Goal: Task Accomplishment & Management: Complete application form

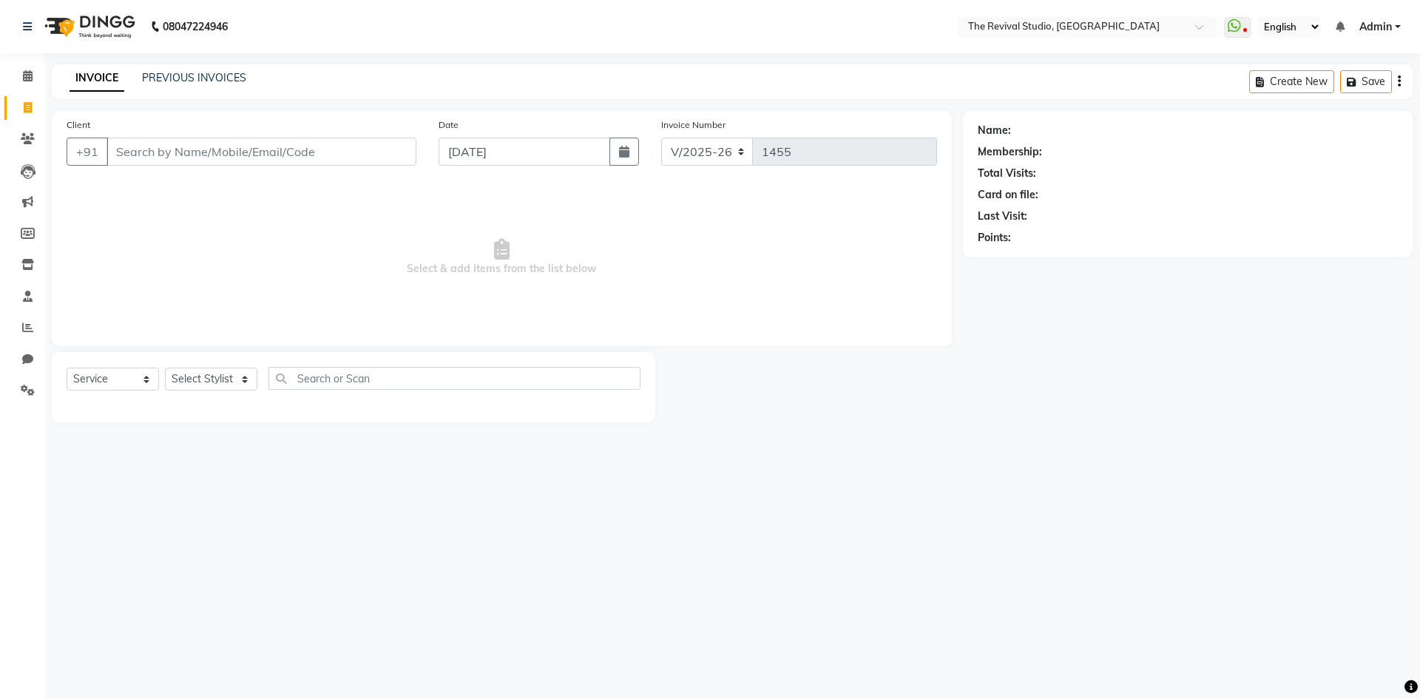
select select "7991"
select select "service"
click at [24, 80] on icon at bounding box center [28, 75] width 10 height 11
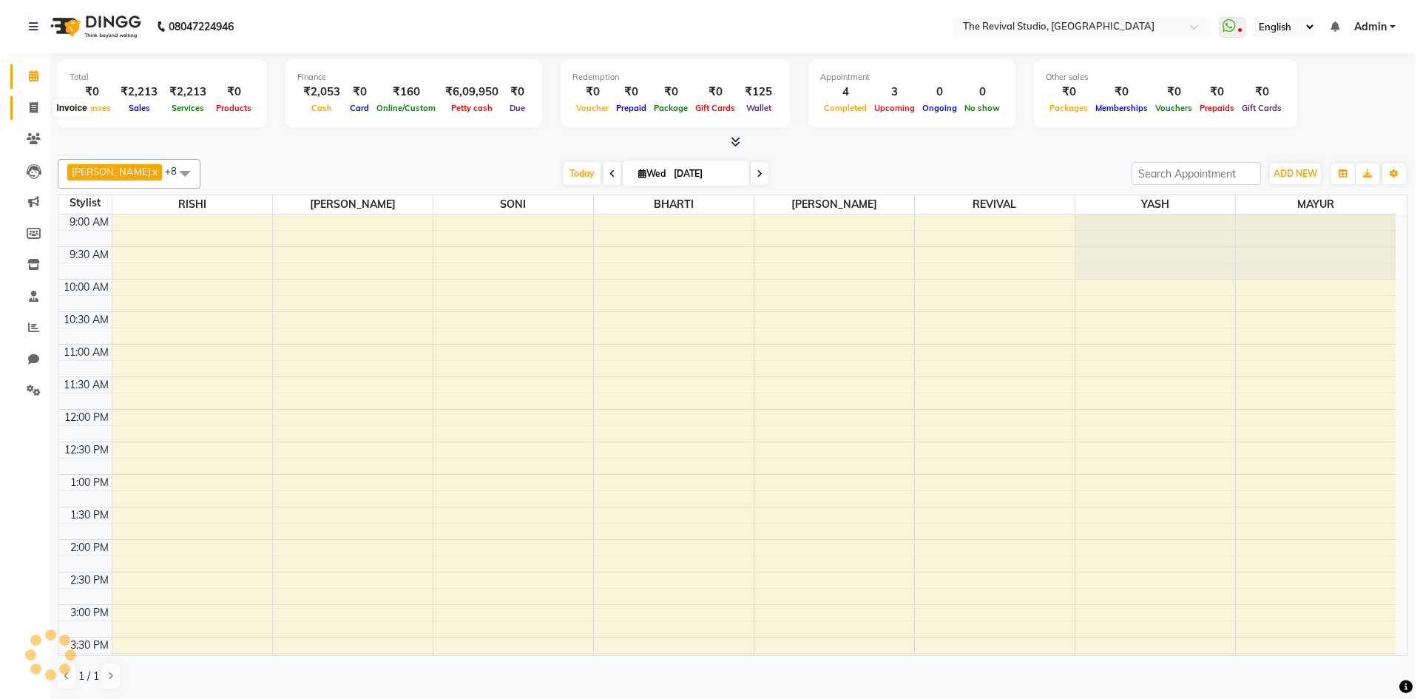
scroll to position [377, 0]
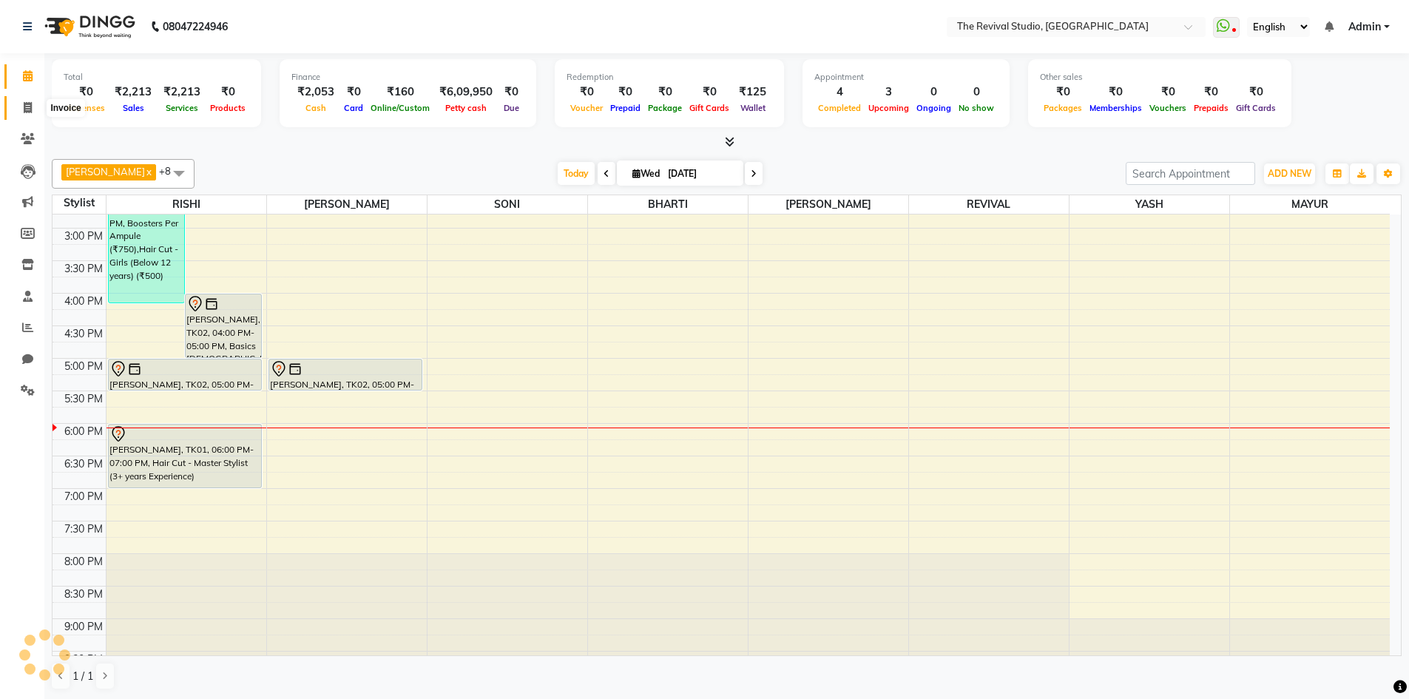
click at [33, 112] on span at bounding box center [28, 108] width 26 height 17
select select "service"
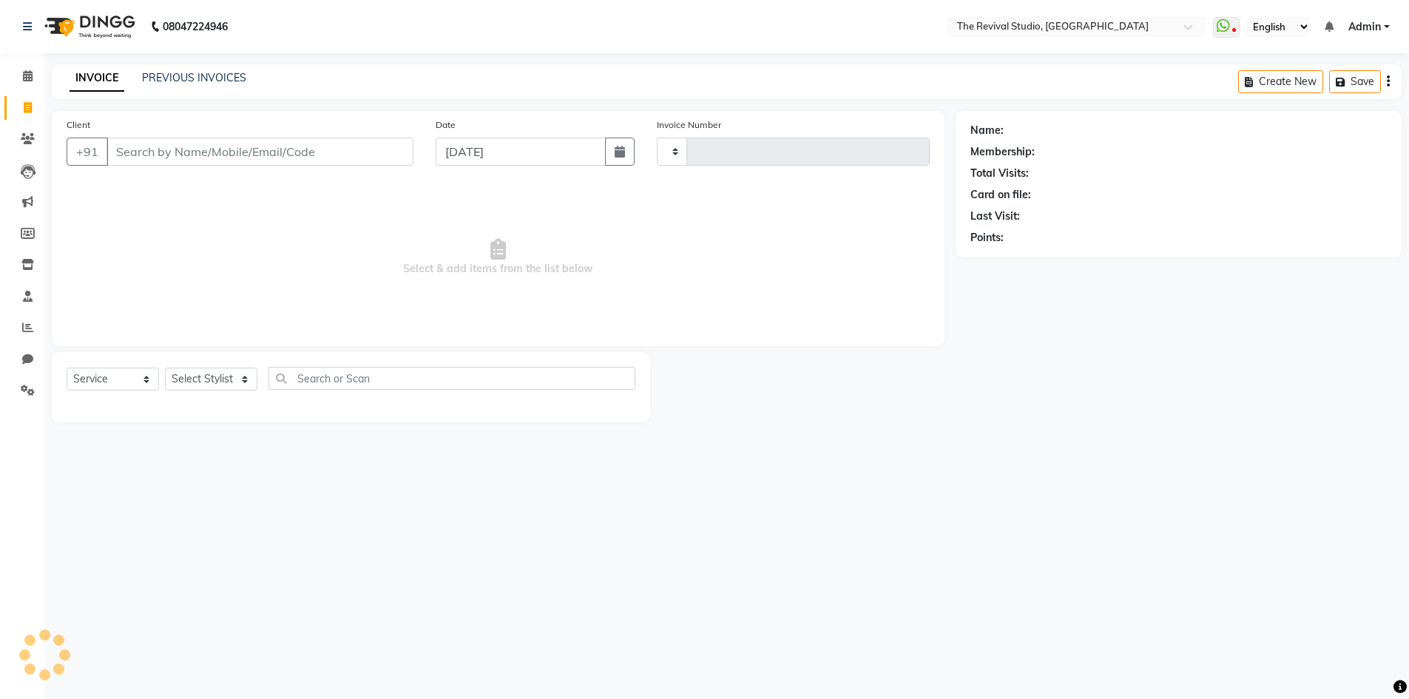
type input "1455"
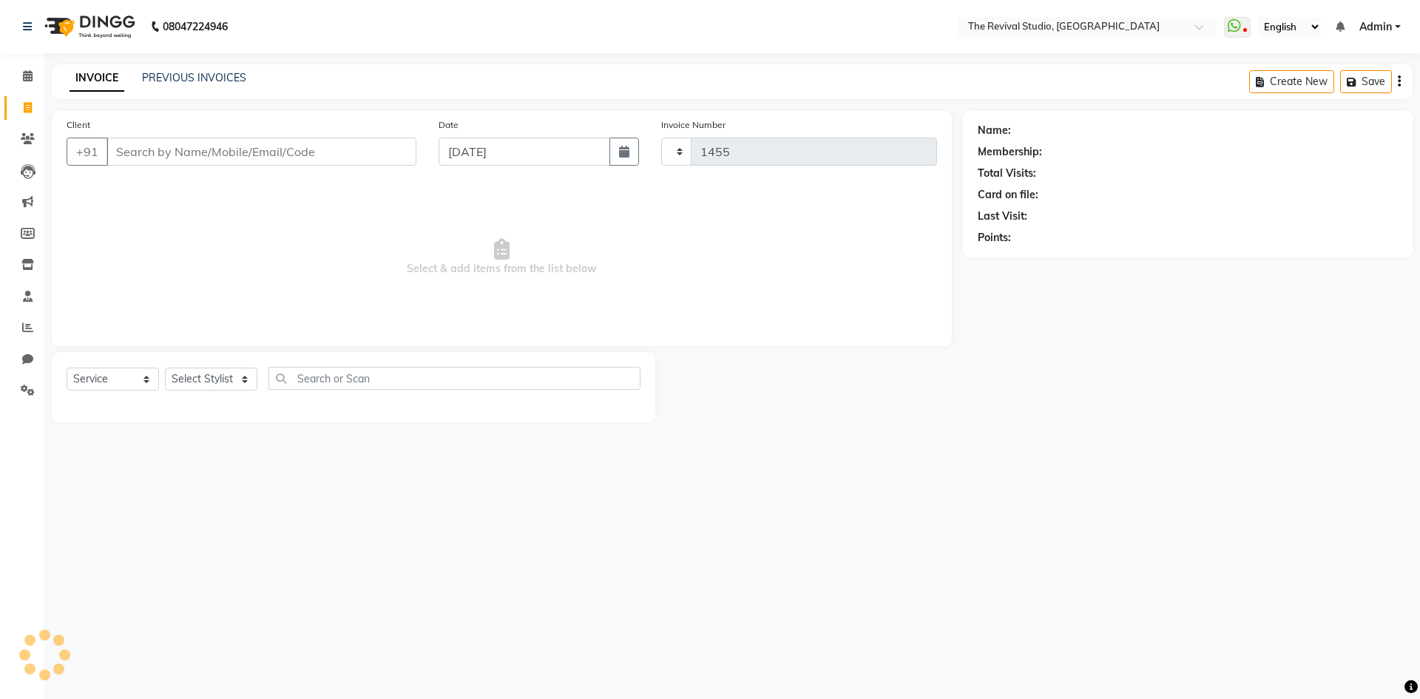
select select "7991"
click at [221, 157] on input "Client" at bounding box center [262, 152] width 310 height 28
type input "a"
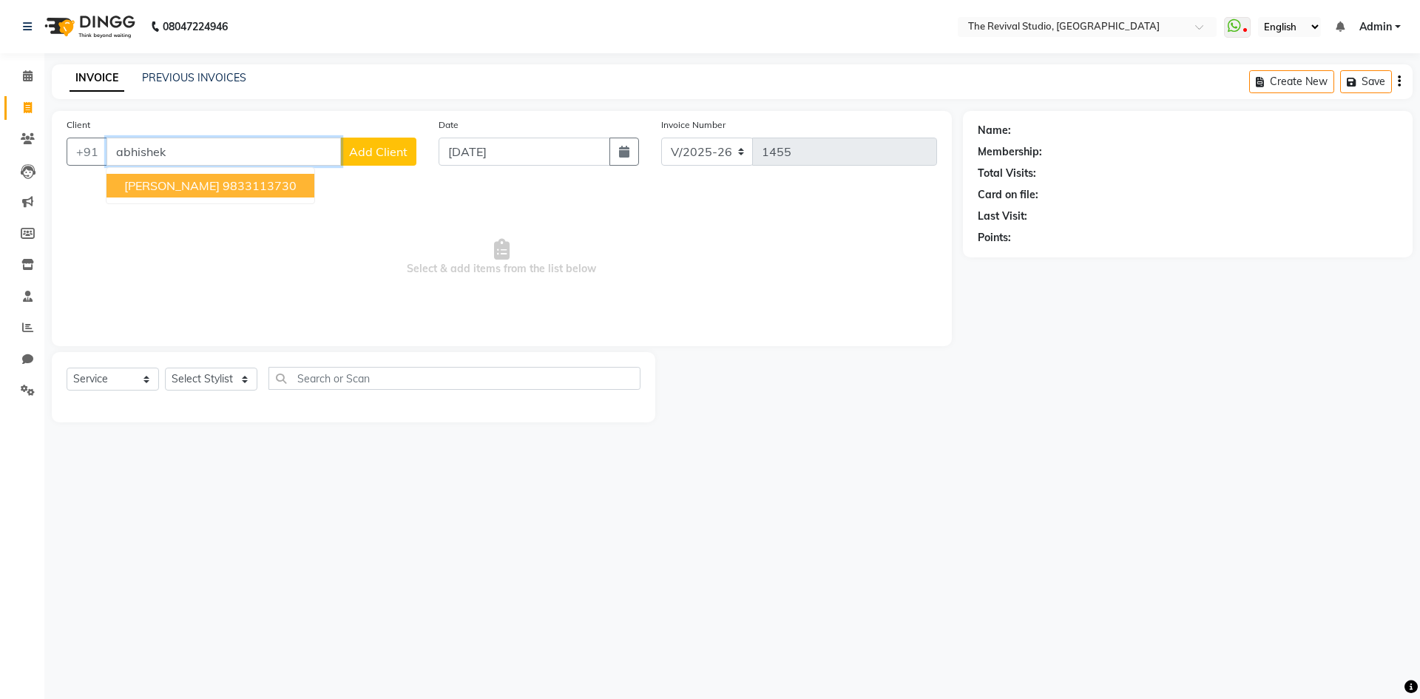
click at [209, 194] on button "[PERSON_NAME] 9833113730" at bounding box center [211, 186] width 208 height 24
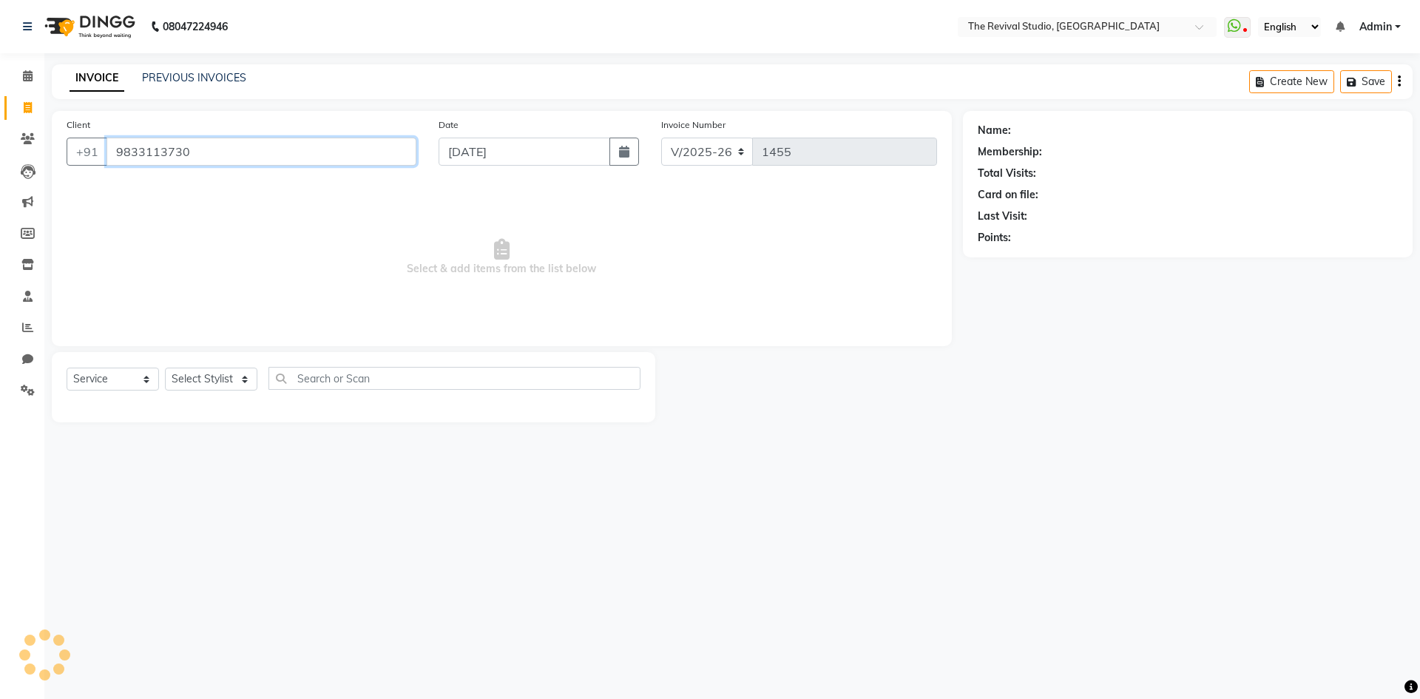
type input "9833113730"
select select "1: Object"
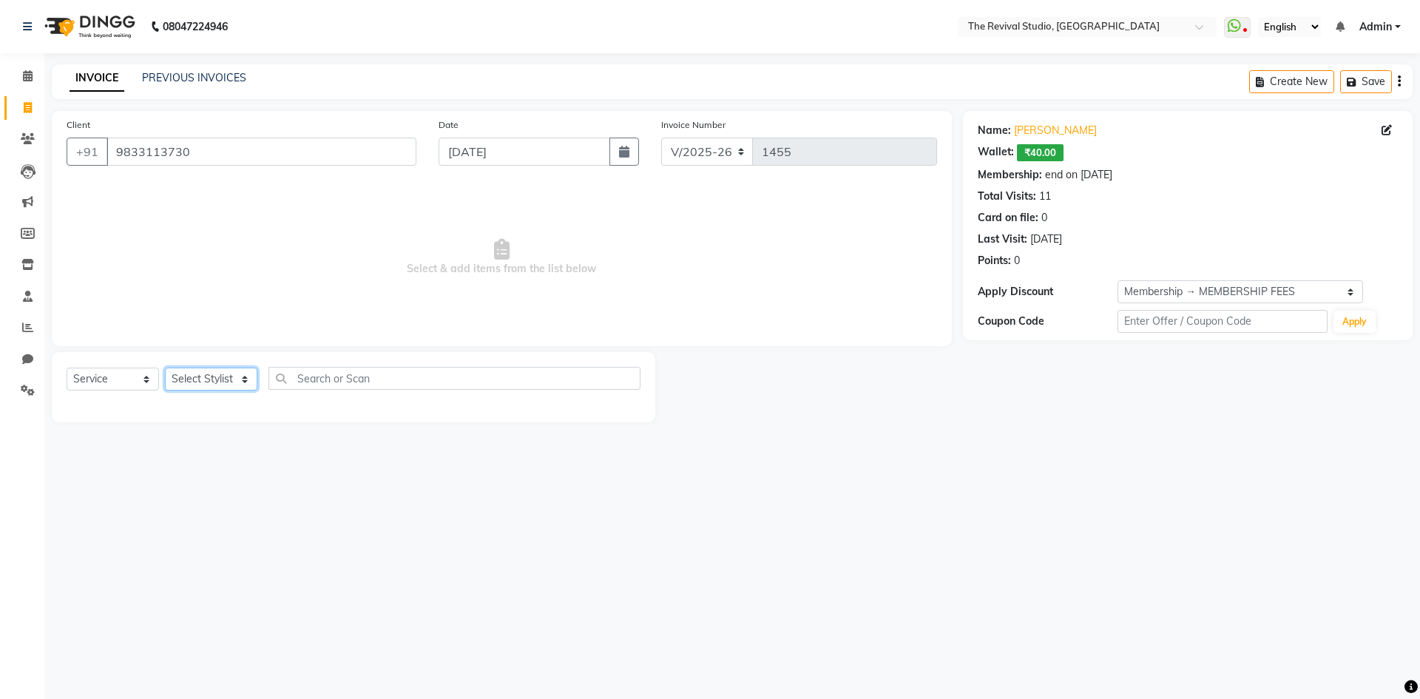
click at [226, 372] on select "Select Stylist BHARTI [PERSON_NAME] Dingg GAYATRI [PERSON_NAME] [PERSON_NAME] R…" at bounding box center [211, 379] width 92 height 23
select select "76730"
click at [165, 368] on select "Select Stylist BHARTI [PERSON_NAME] Dingg GAYATRI [PERSON_NAME] [PERSON_NAME] R…" at bounding box center [211, 379] width 92 height 23
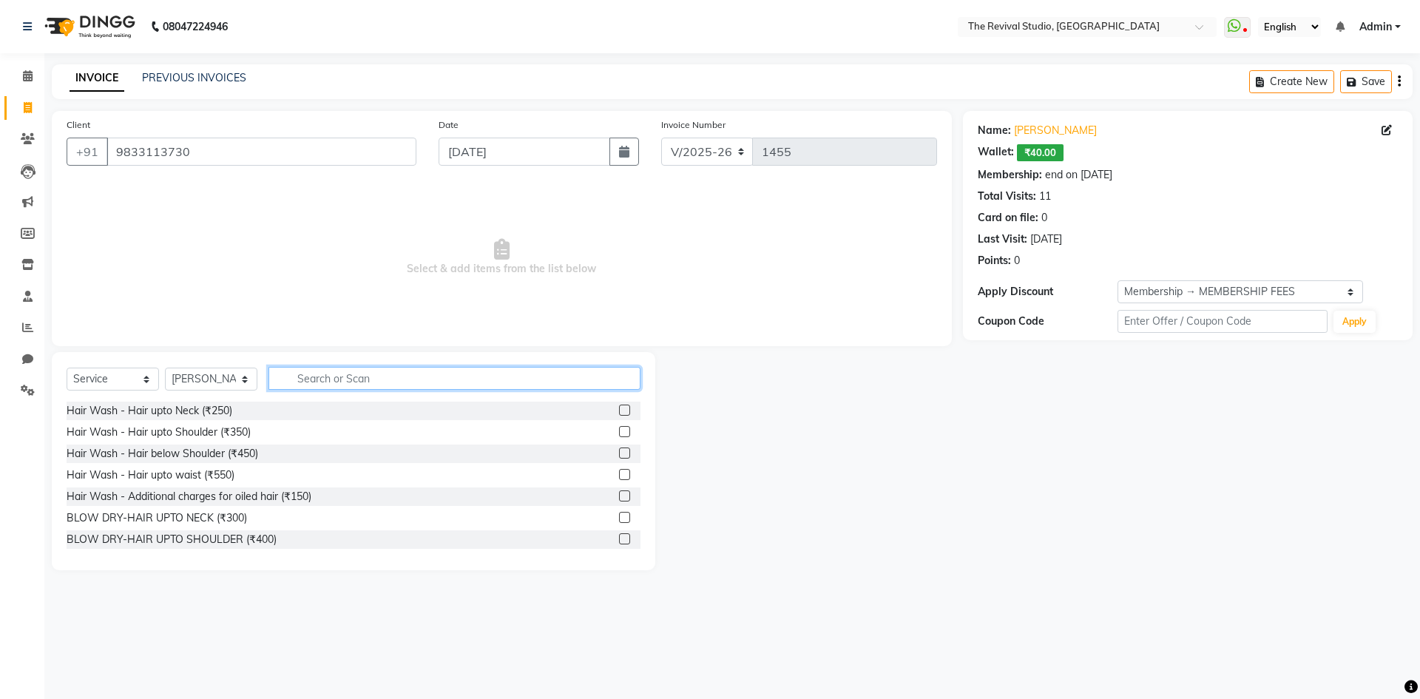
click at [371, 386] on input "text" at bounding box center [455, 378] width 372 height 23
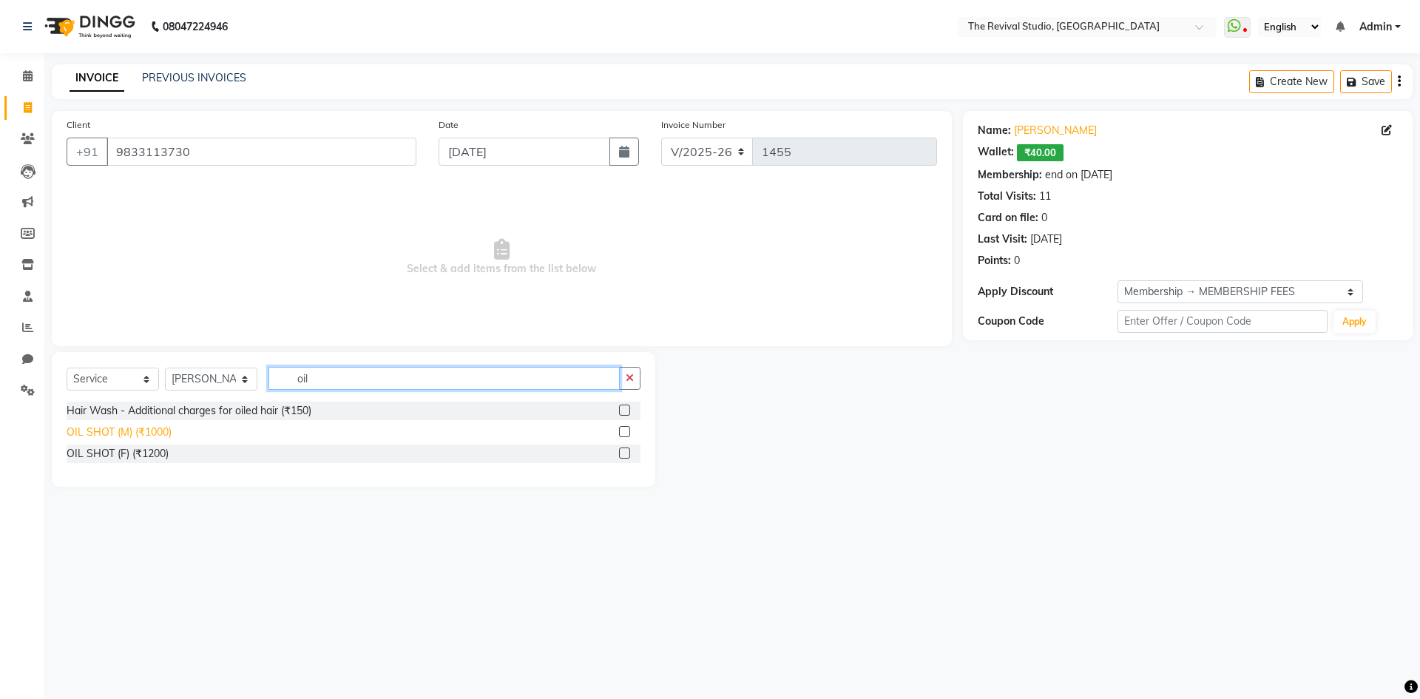
type input "oil"
drag, startPoint x: 162, startPoint y: 437, endPoint x: 169, endPoint y: 434, distance: 7.6
click at [162, 437] on div "OIL SHOT (M) (₹1000)" at bounding box center [119, 433] width 105 height 16
checkbox input "false"
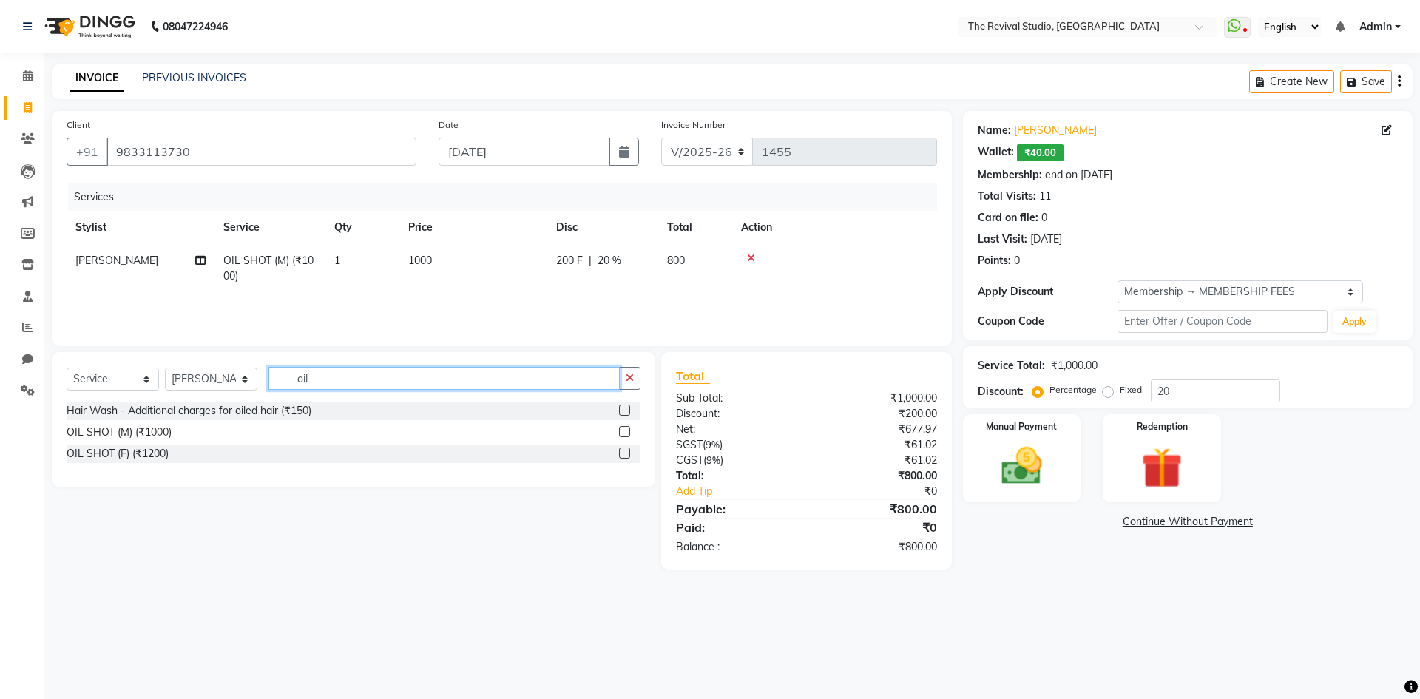
click at [329, 385] on input "oil" at bounding box center [444, 378] width 351 height 23
type input "o"
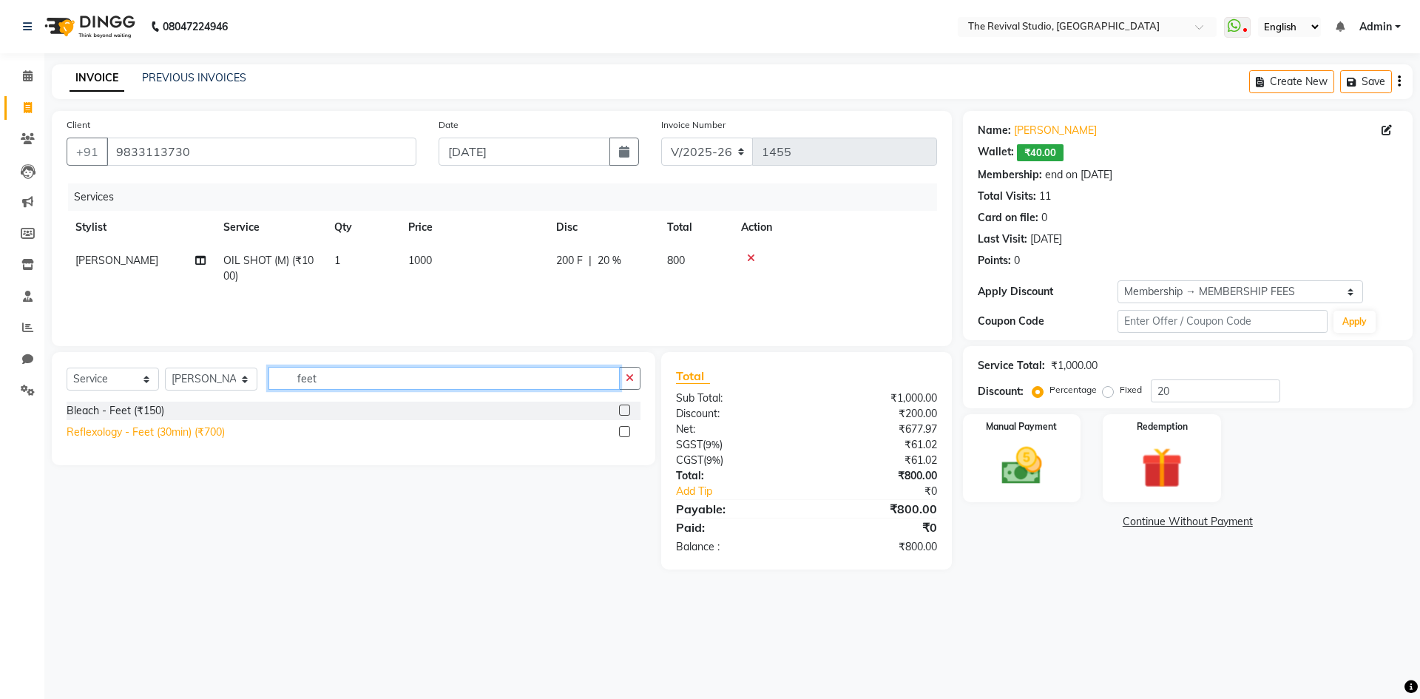
type input "feet"
click at [200, 433] on div "Reflexology - Feet (30min) (₹700)" at bounding box center [146, 433] width 158 height 16
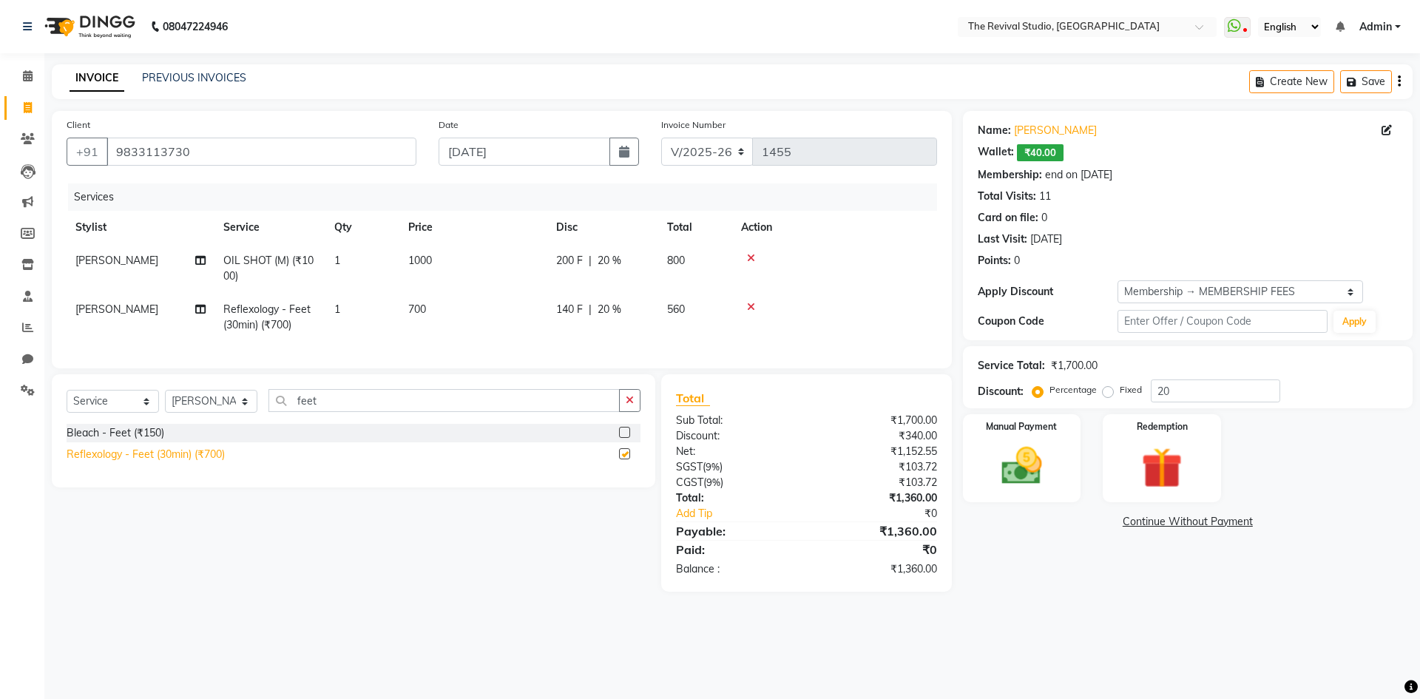
checkbox input "false"
click at [355, 402] on input "feet" at bounding box center [444, 400] width 351 height 23
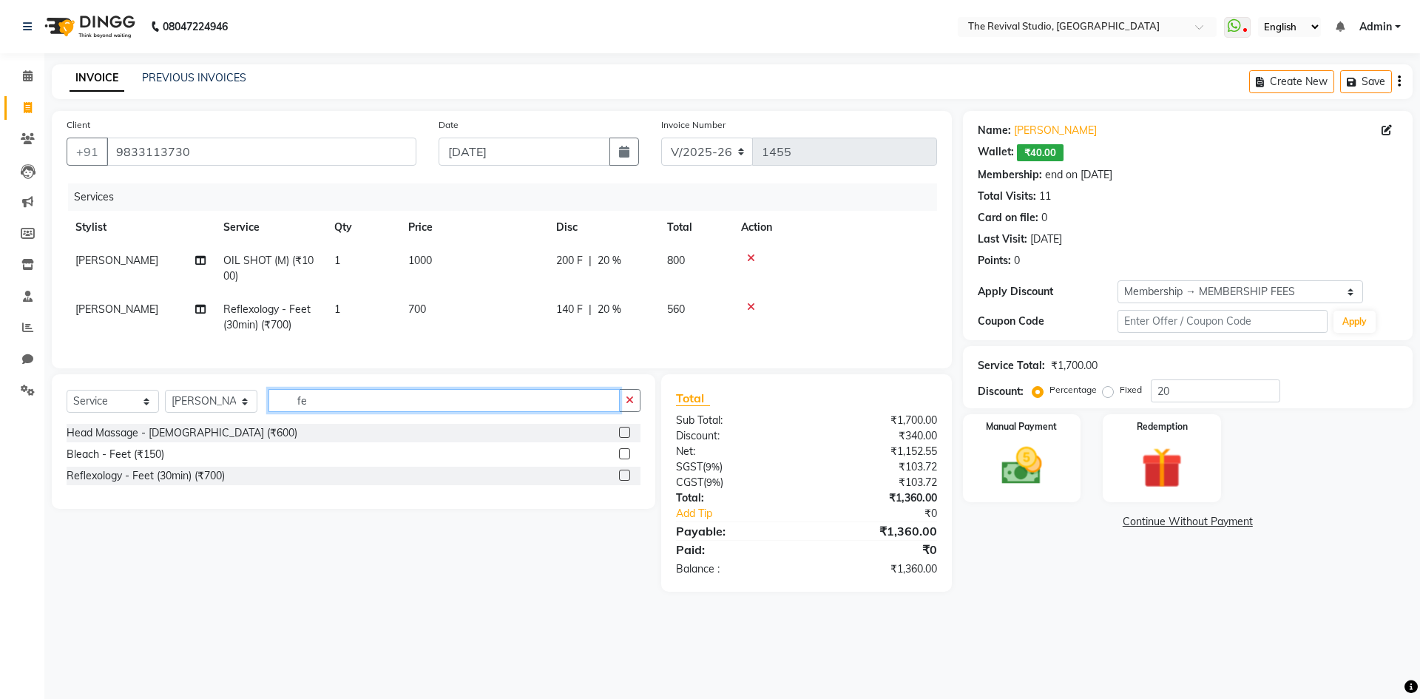
type input "f"
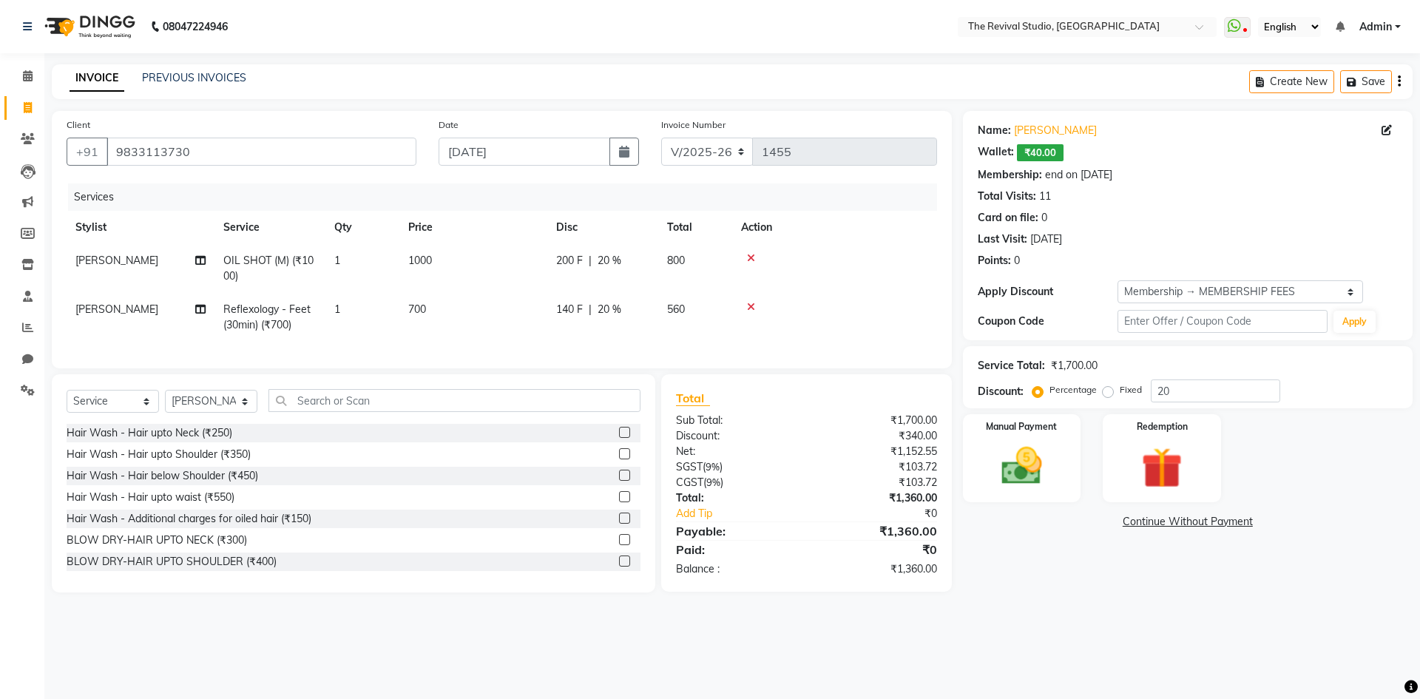
click at [107, 313] on span "[PERSON_NAME]" at bounding box center [116, 309] width 83 height 13
select select "76730"
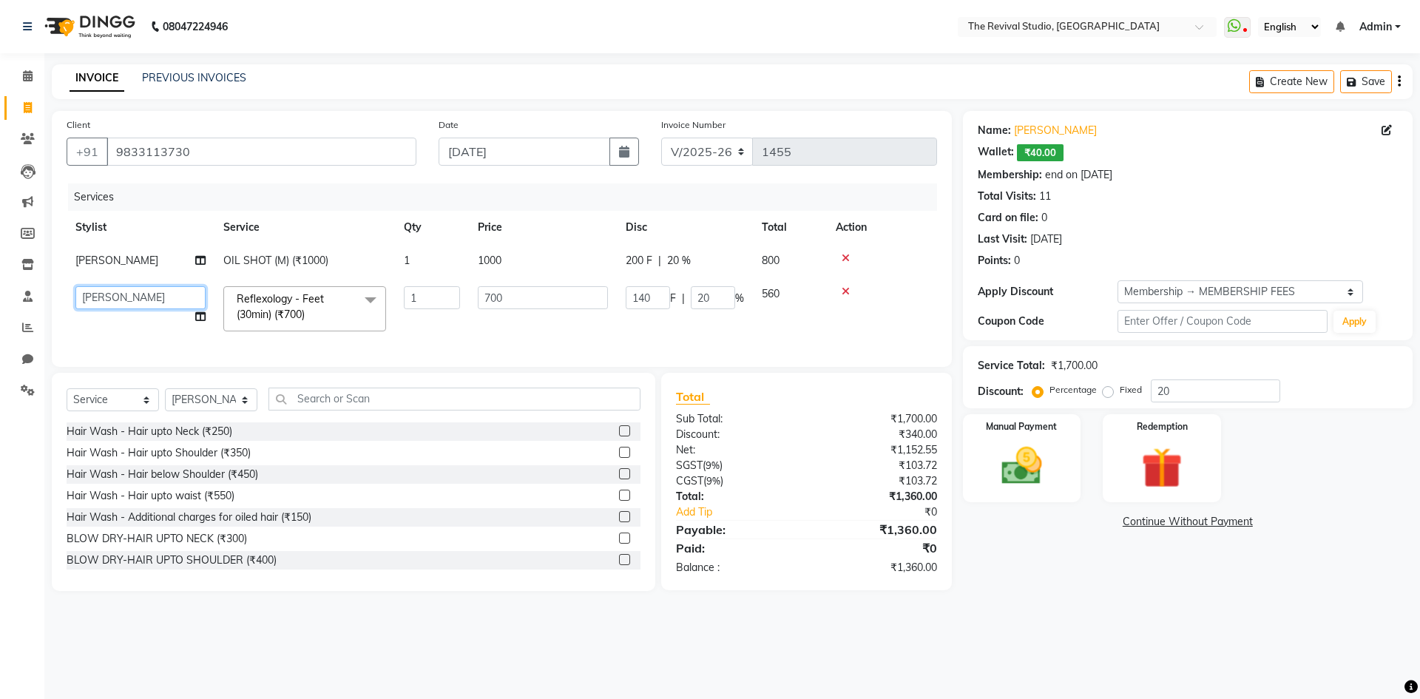
click at [154, 304] on select "BHARTI [PERSON_NAME] Dingg GAYATRI [PERSON_NAME] [PERSON_NAME] REKHA REVIVAL [P…" at bounding box center [140, 297] width 130 height 23
select select "76738"
click at [175, 334] on td "BHARTI [PERSON_NAME] Dingg GAYATRI [PERSON_NAME] [PERSON_NAME] REKHA REVIVAL [P…" at bounding box center [141, 308] width 148 height 63
click at [302, 345] on div "Services Stylist Service Qty Price Disc Total Action [PERSON_NAME] OIL SHOT (M)…" at bounding box center [502, 267] width 871 height 169
click at [988, 642] on div "08047224946 Select Location × The Revival Studio, Thane West WhatsApp Status ✕ …" at bounding box center [710, 349] width 1420 height 699
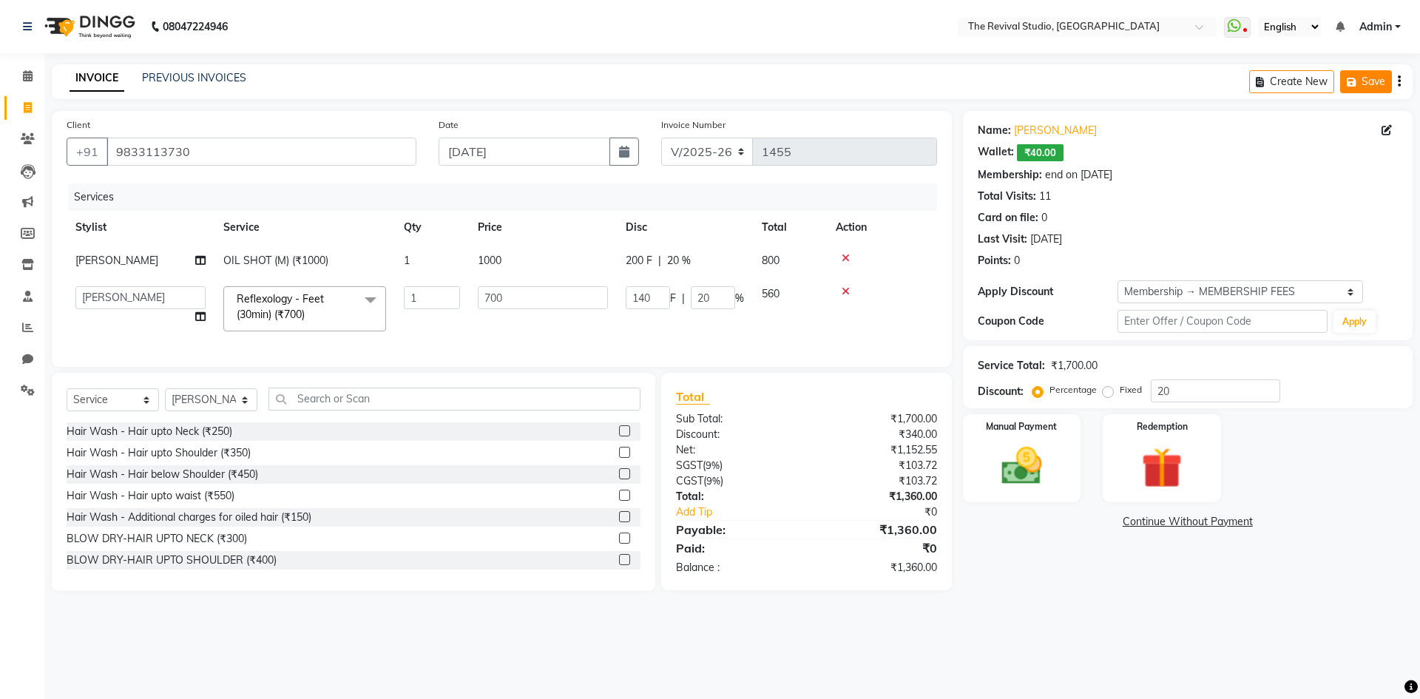
click at [1358, 83] on icon "button" at bounding box center [1354, 82] width 15 height 10
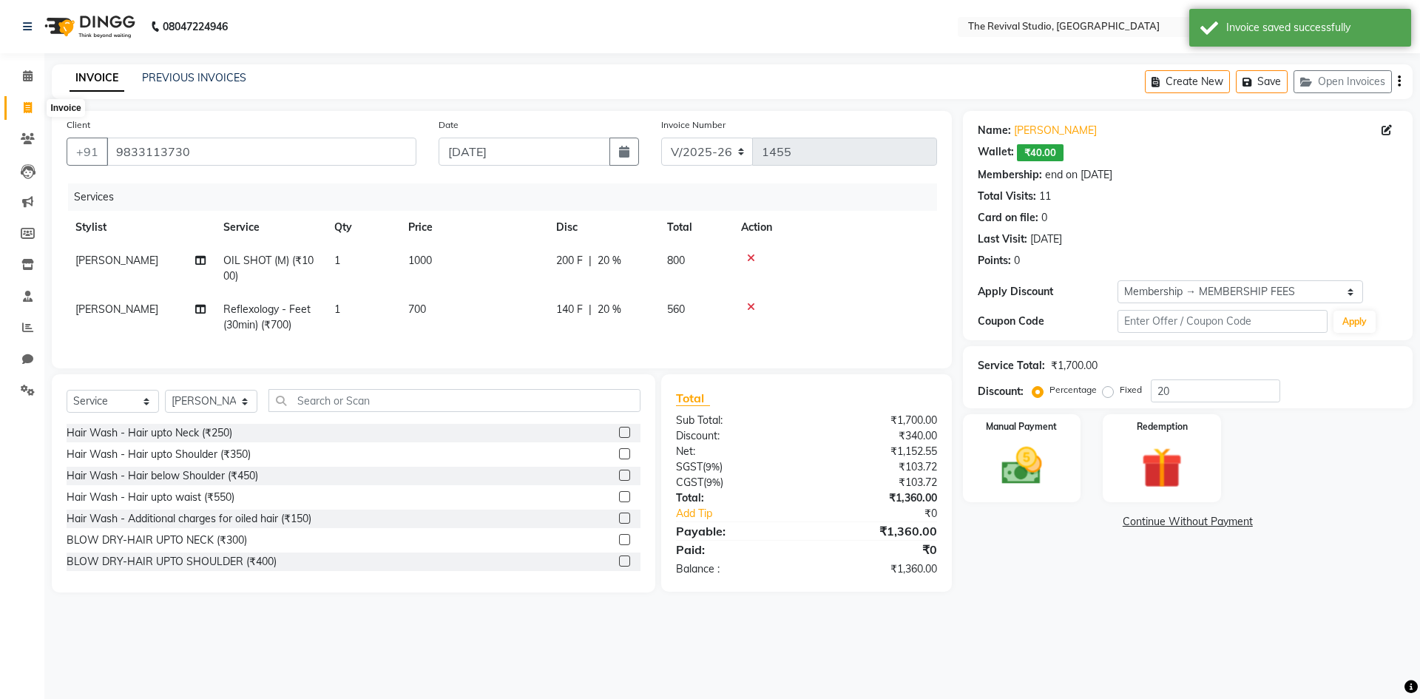
click at [30, 104] on icon at bounding box center [28, 107] width 8 height 11
select select "7991"
select select "service"
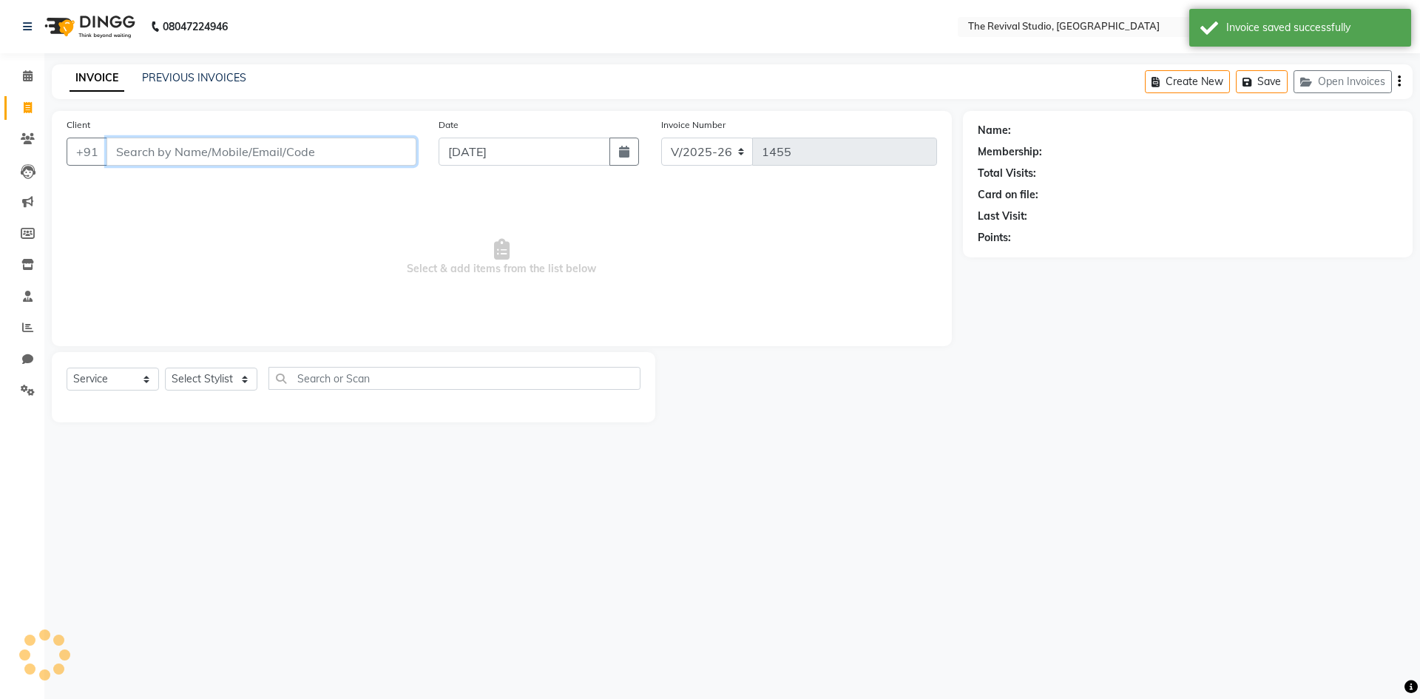
click at [218, 149] on input "Client" at bounding box center [262, 152] width 310 height 28
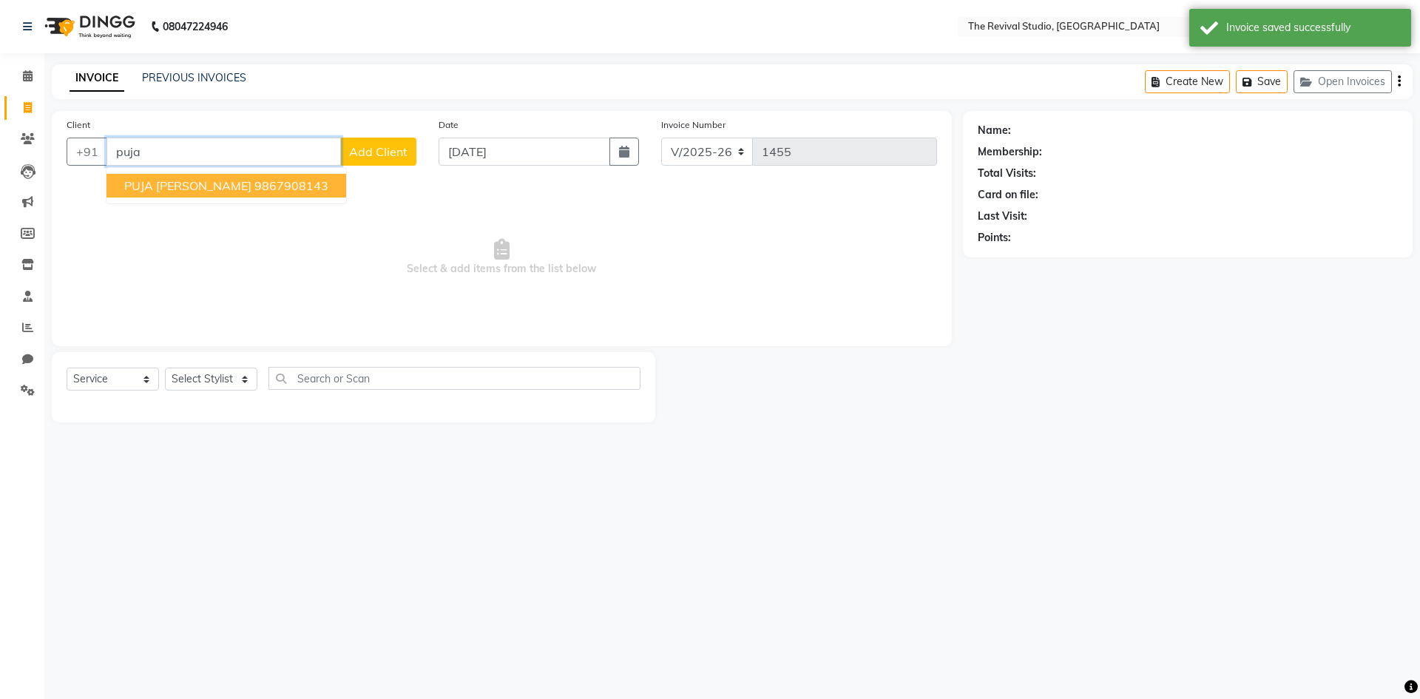
click at [183, 190] on span "PUJA [PERSON_NAME]" at bounding box center [187, 185] width 127 height 15
type input "9867908143"
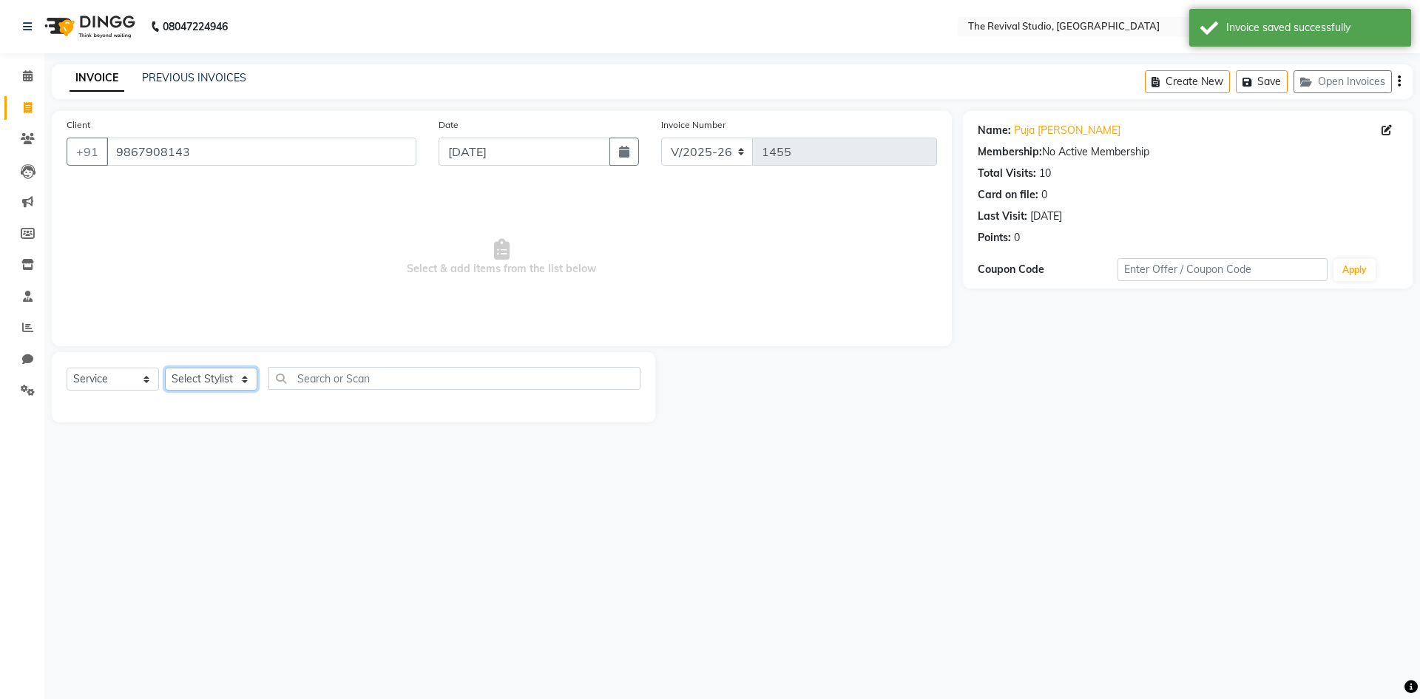
click at [222, 383] on select "Select Stylist BHARTI [PERSON_NAME] Dingg GAYATRI [PERSON_NAME] [PERSON_NAME] R…" at bounding box center [211, 379] width 92 height 23
select select "76738"
click at [165, 368] on select "Select Stylist BHARTI [PERSON_NAME] Dingg GAYATRI [PERSON_NAME] [PERSON_NAME] R…" at bounding box center [211, 379] width 92 height 23
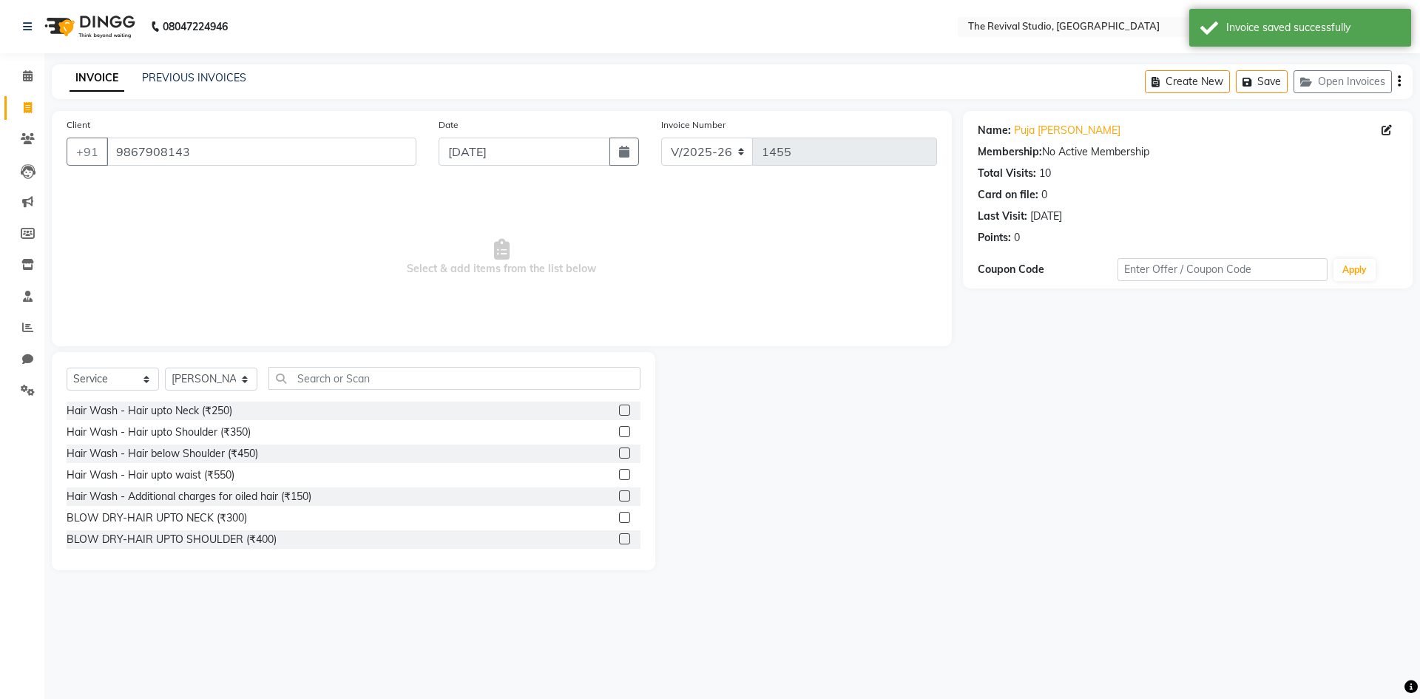
drag, startPoint x: 373, startPoint y: 360, endPoint x: 356, endPoint y: 379, distance: 25.7
click at [373, 358] on div "Select Service Product Membership Package Voucher Prepaid Gift Card Select Styl…" at bounding box center [354, 461] width 604 height 218
click at [348, 385] on input "text" at bounding box center [455, 378] width 372 height 23
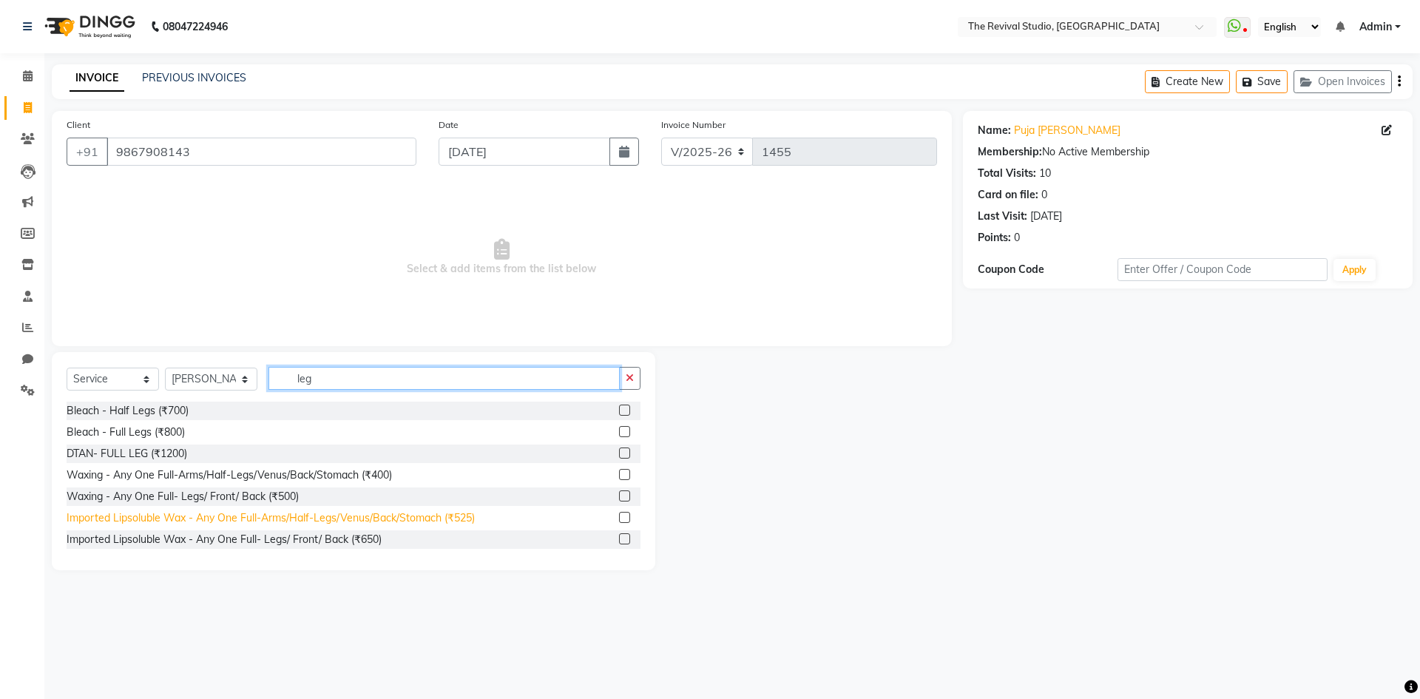
scroll to position [2, 0]
click at [485, 374] on input "leg" at bounding box center [444, 378] width 351 height 23
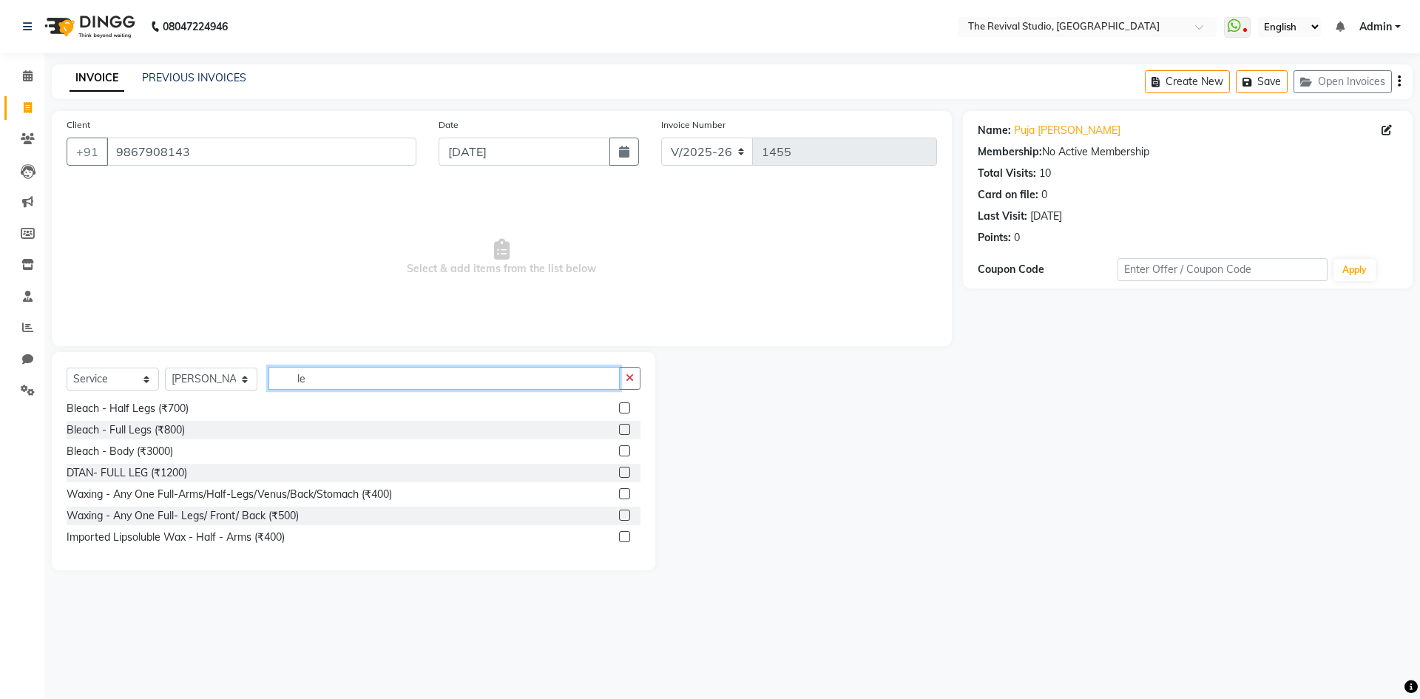
type input "l"
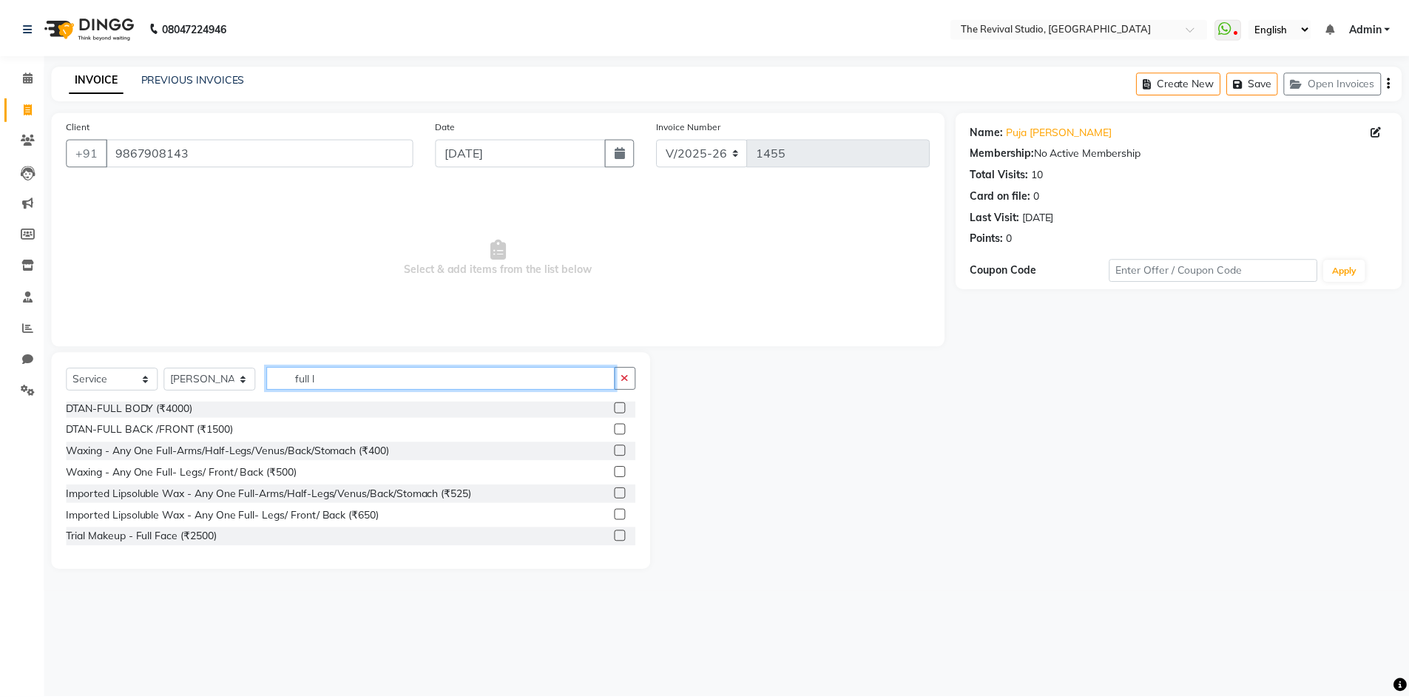
scroll to position [0, 0]
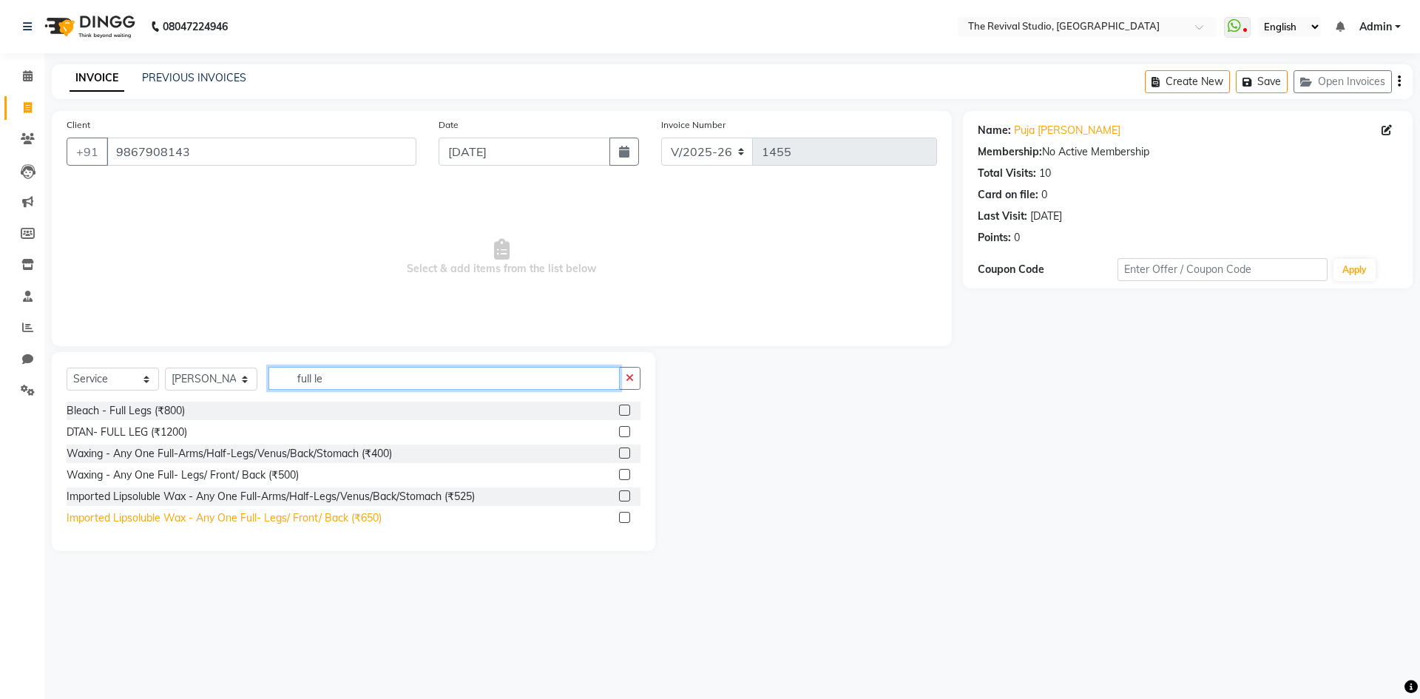
type input "full le"
click at [290, 520] on div "Imported Lipsoluble Wax - Any One Full- Legs/ Front/ Back (₹650)" at bounding box center [224, 518] width 315 height 16
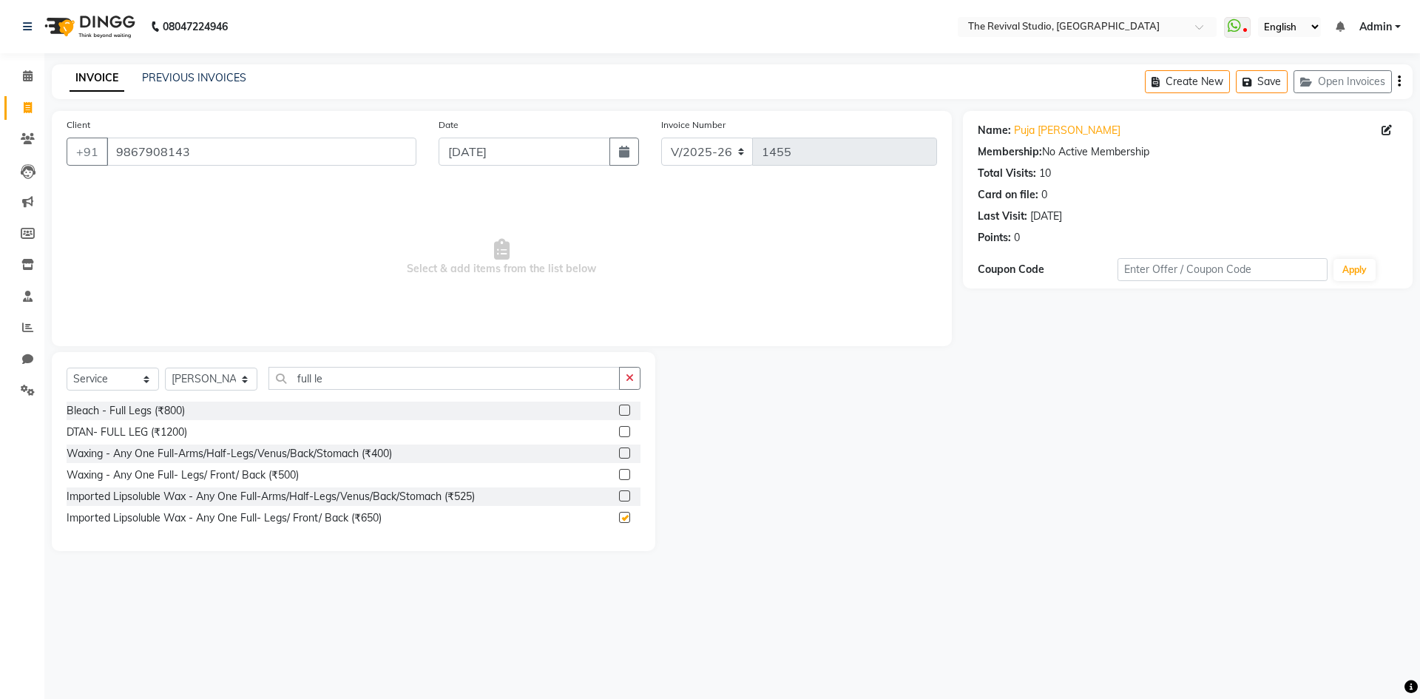
checkbox input "false"
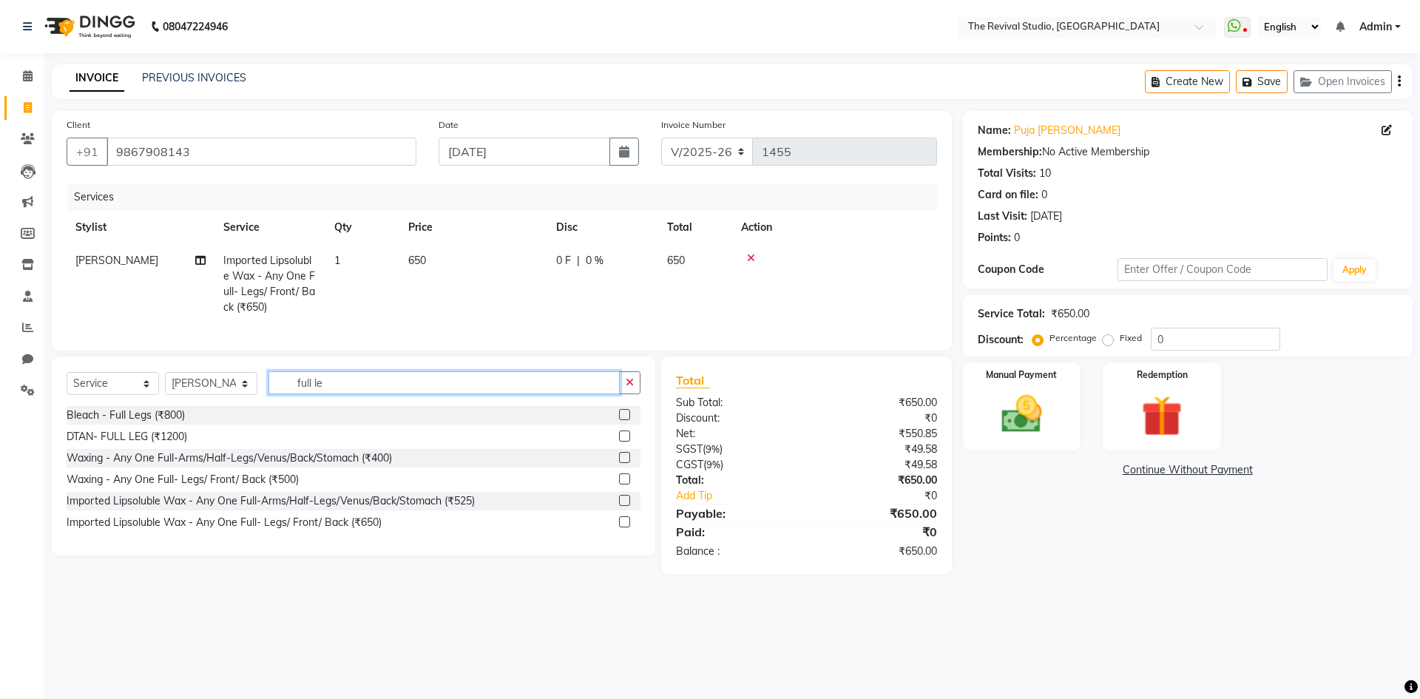
click at [363, 394] on input "full le" at bounding box center [444, 382] width 351 height 23
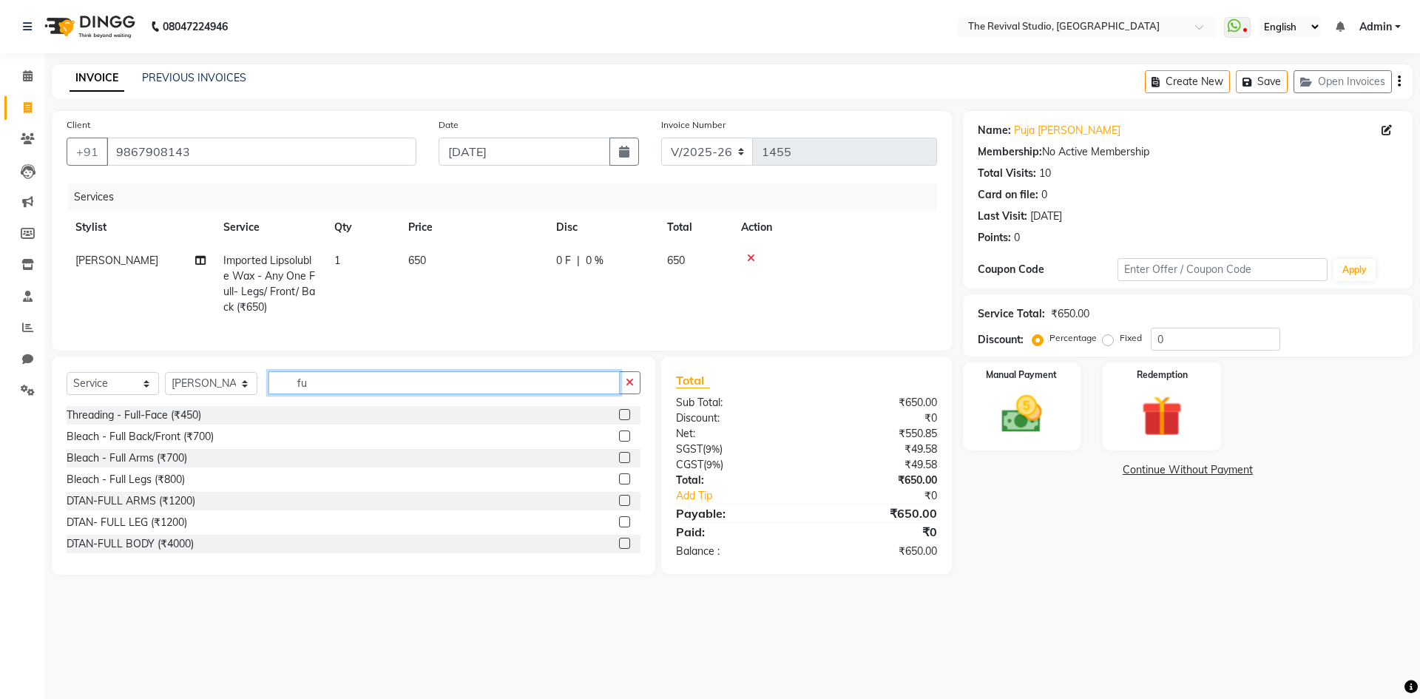
type input "f"
type input "under"
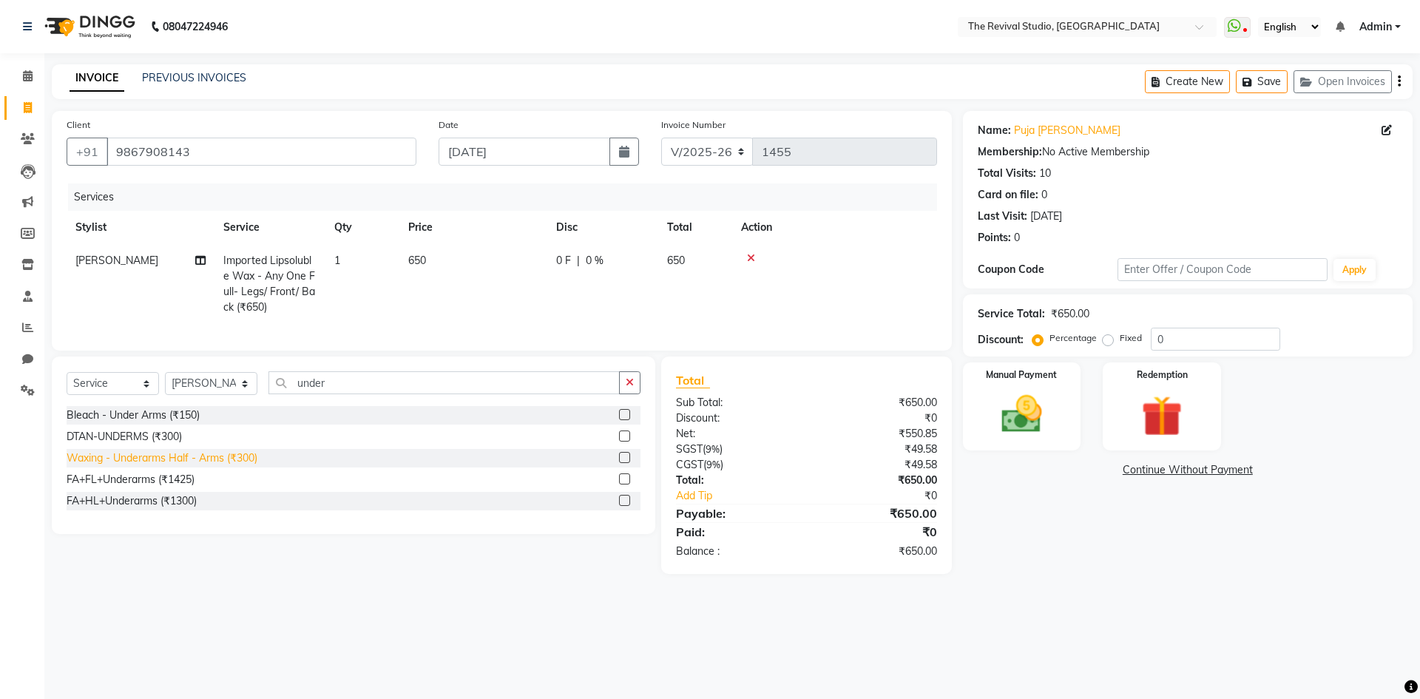
click at [154, 466] on div "Waxing - Underarms Half - Arms (₹300)" at bounding box center [162, 459] width 191 height 16
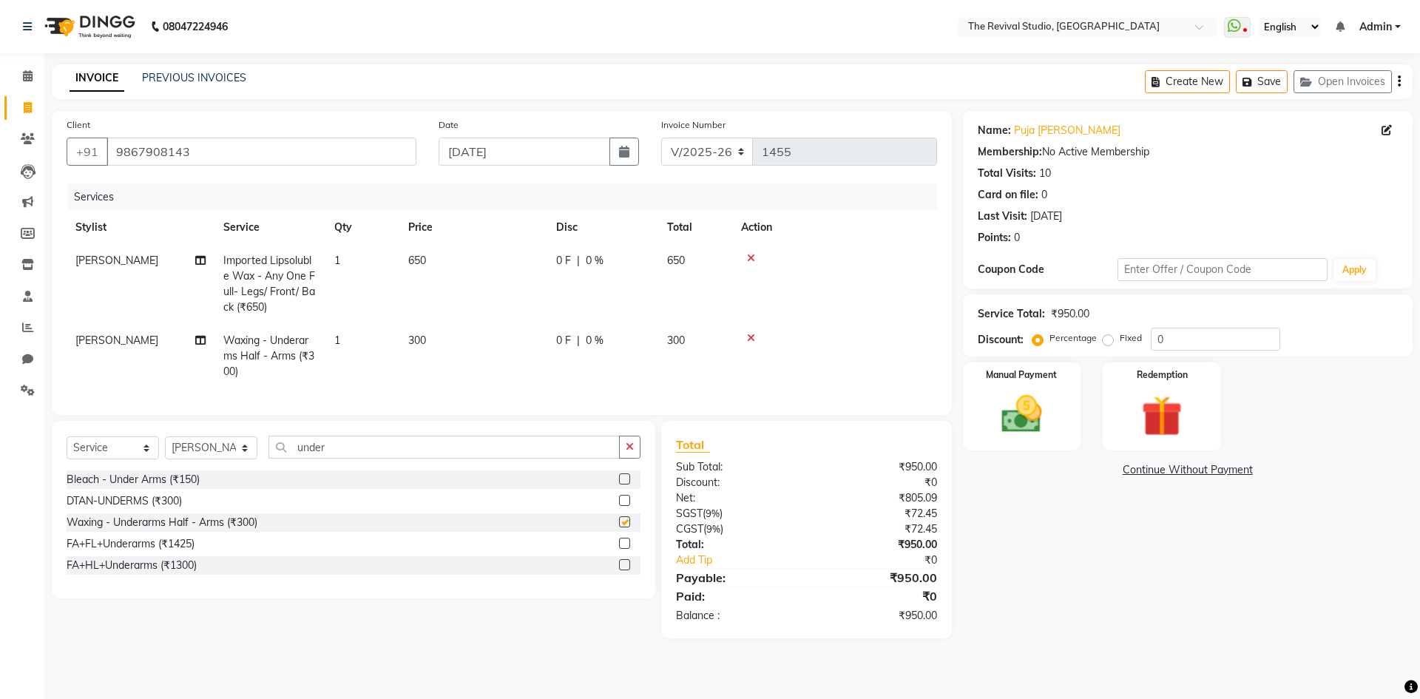
checkbox input "false"
click at [495, 287] on td "650" at bounding box center [474, 284] width 148 height 80
select select "76738"
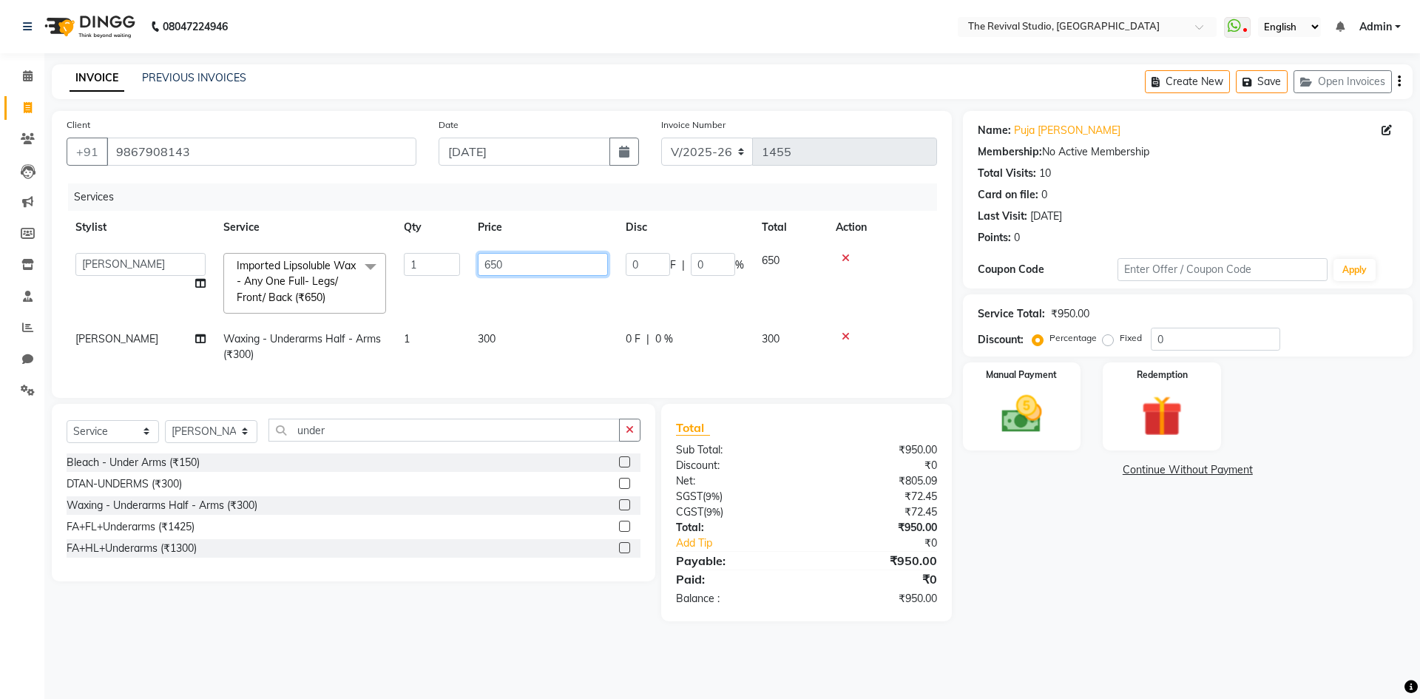
click at [526, 265] on input "650" at bounding box center [543, 264] width 130 height 23
type input "6"
type input "500"
click at [507, 294] on td "500" at bounding box center [543, 283] width 148 height 78
select select "76738"
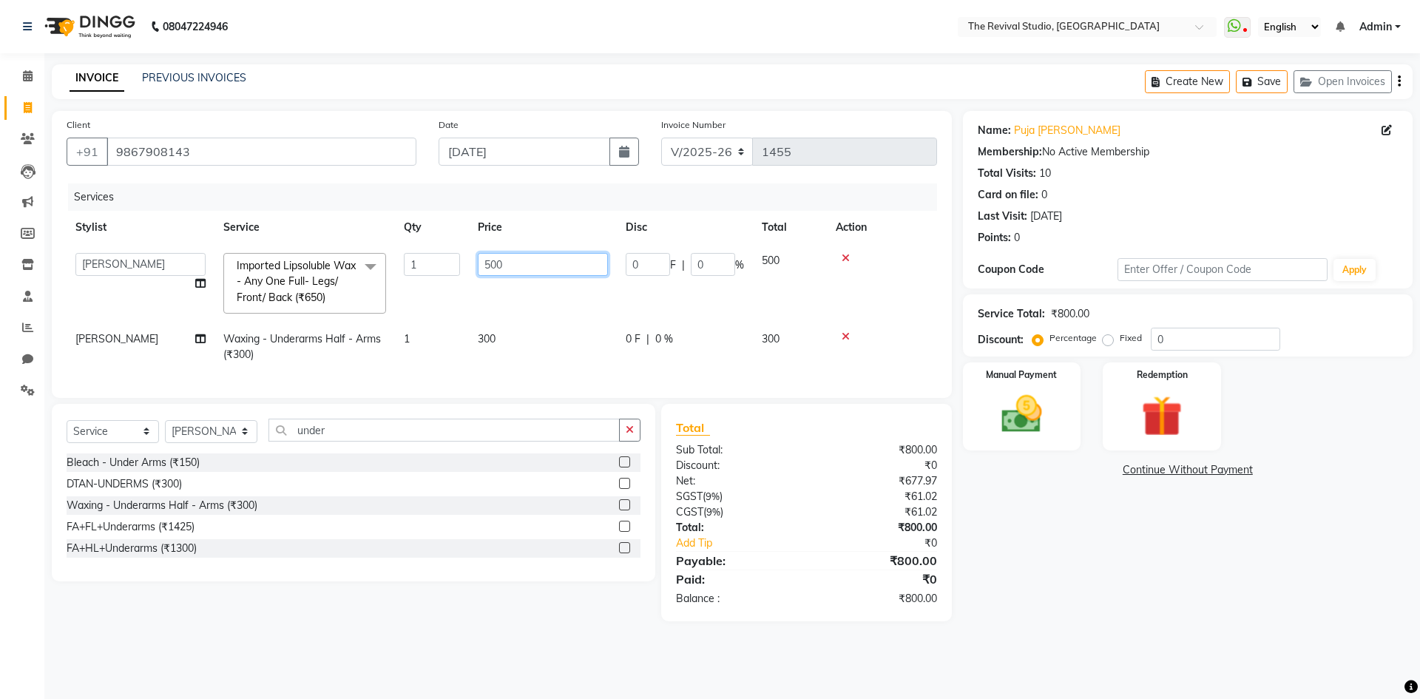
click at [508, 263] on input "500" at bounding box center [543, 264] width 130 height 23
type input "5"
type input "525"
click at [517, 298] on td "525" at bounding box center [543, 283] width 148 height 78
select select "76738"
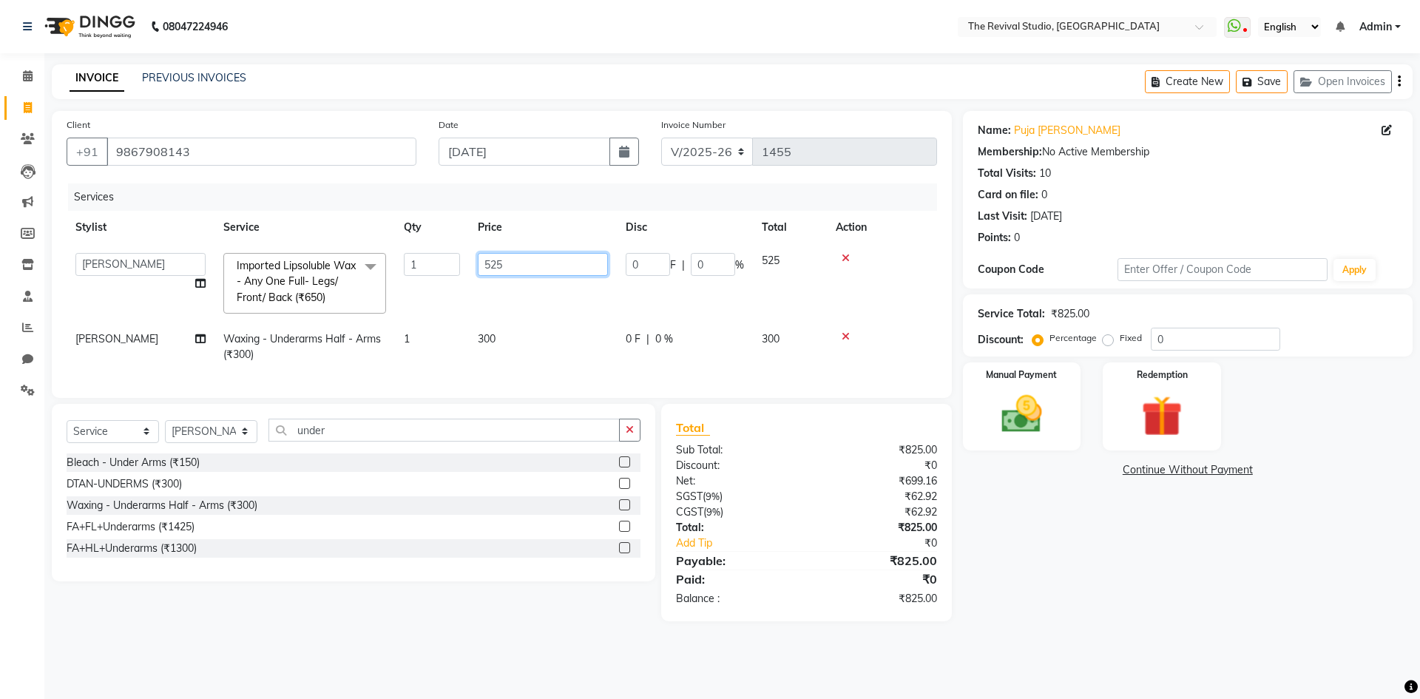
click at [530, 269] on input "525" at bounding box center [543, 264] width 130 height 23
type input "5"
type input "650"
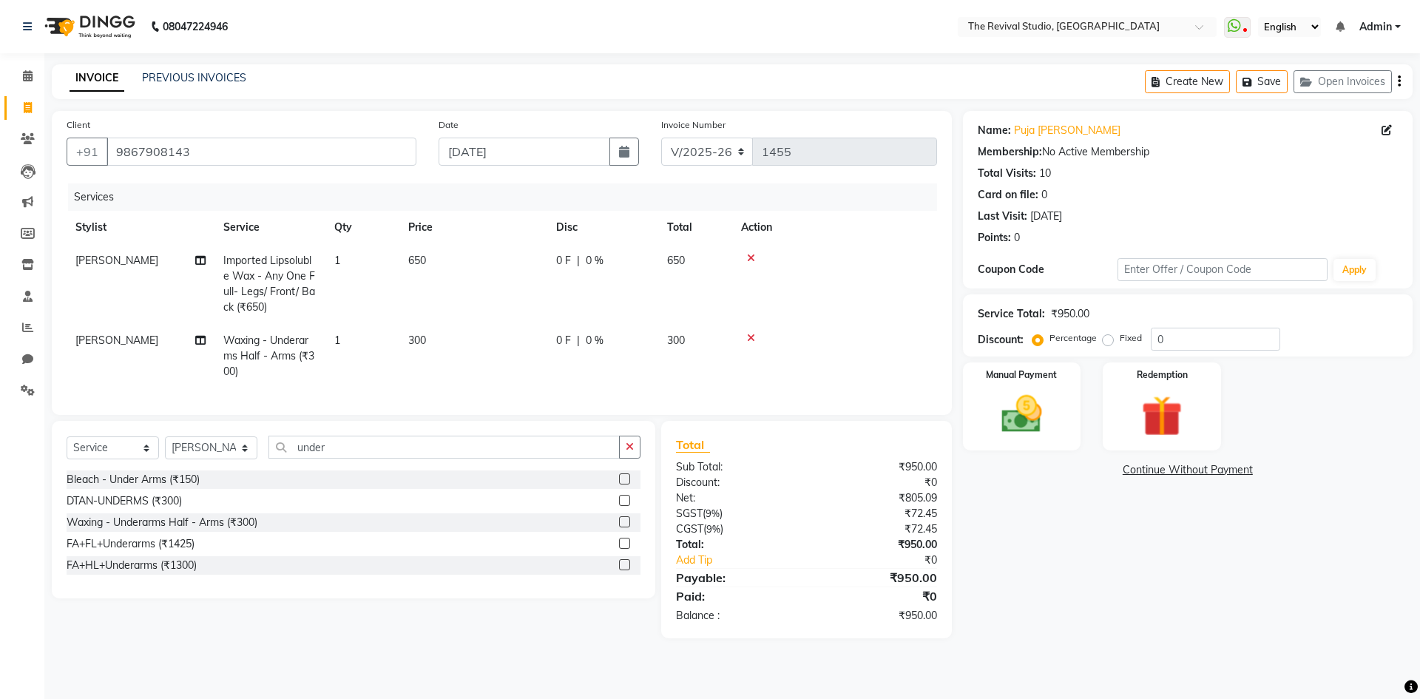
click at [513, 303] on td "650" at bounding box center [474, 284] width 148 height 80
select select "76738"
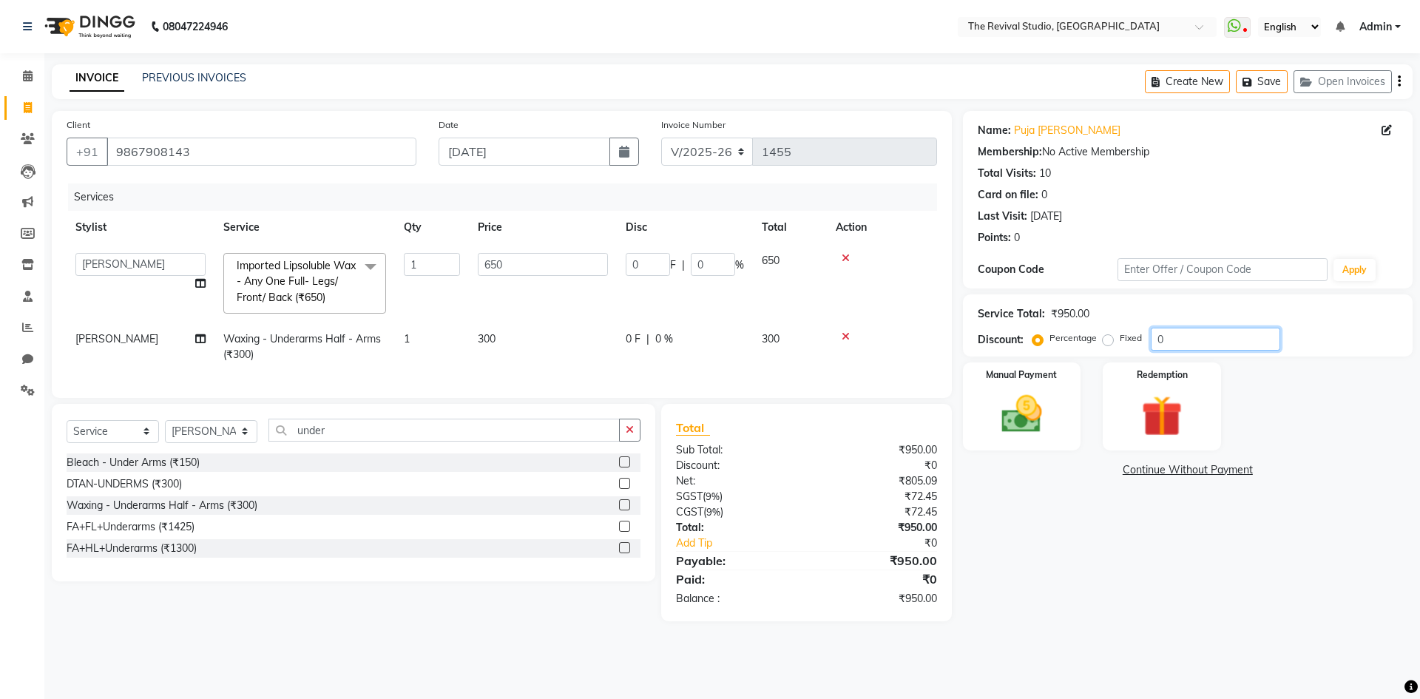
click at [1154, 342] on input "0" at bounding box center [1215, 339] width 129 height 23
type input "20"
type input "130"
type input "20"
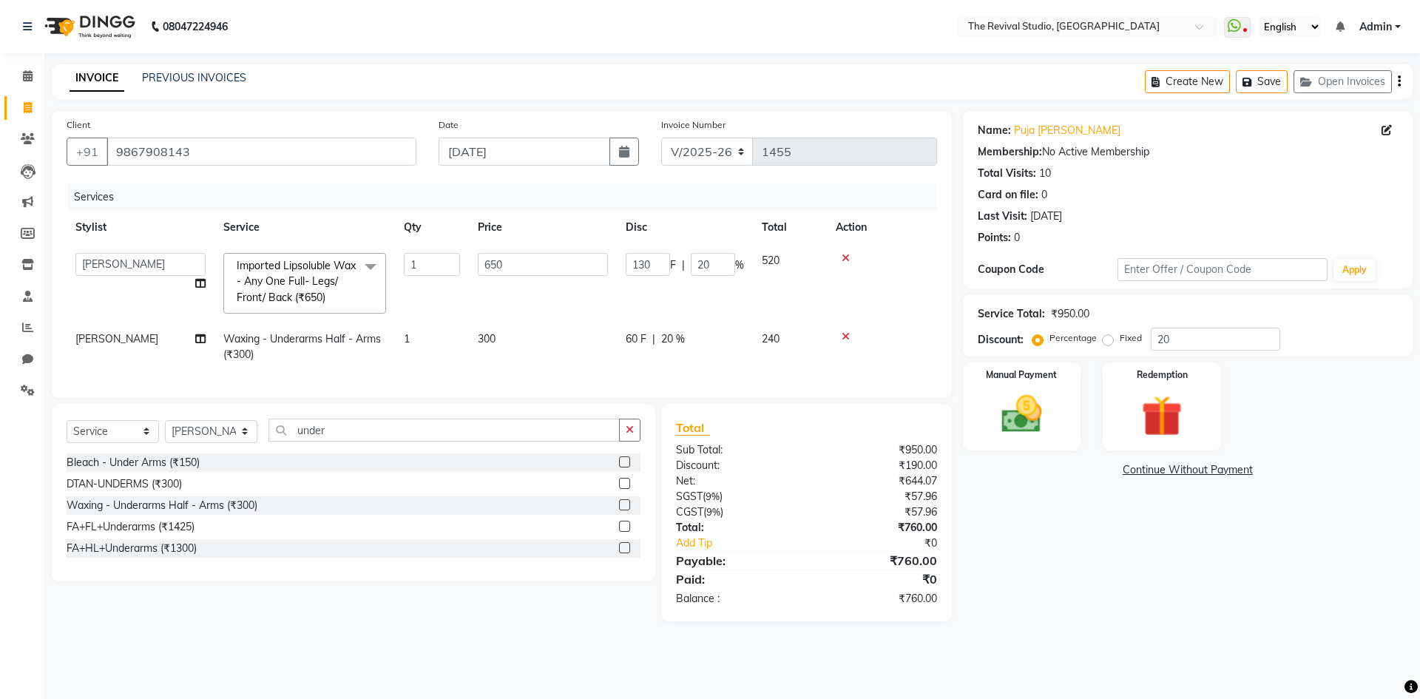
click at [515, 348] on td "300" at bounding box center [543, 347] width 148 height 49
select select "76738"
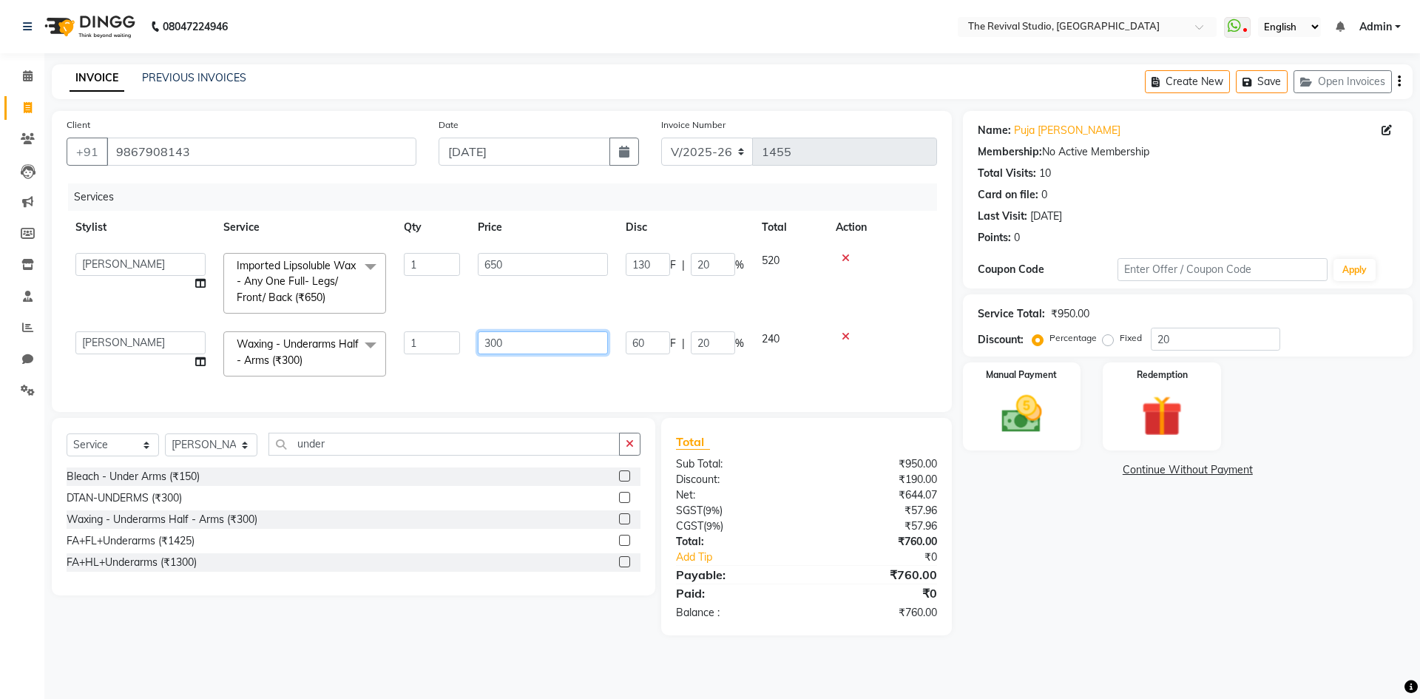
drag, startPoint x: 534, startPoint y: 328, endPoint x: 529, endPoint y: 337, distance: 9.6
click at [530, 335] on td "300" at bounding box center [543, 354] width 148 height 63
type input "3"
type input "250"
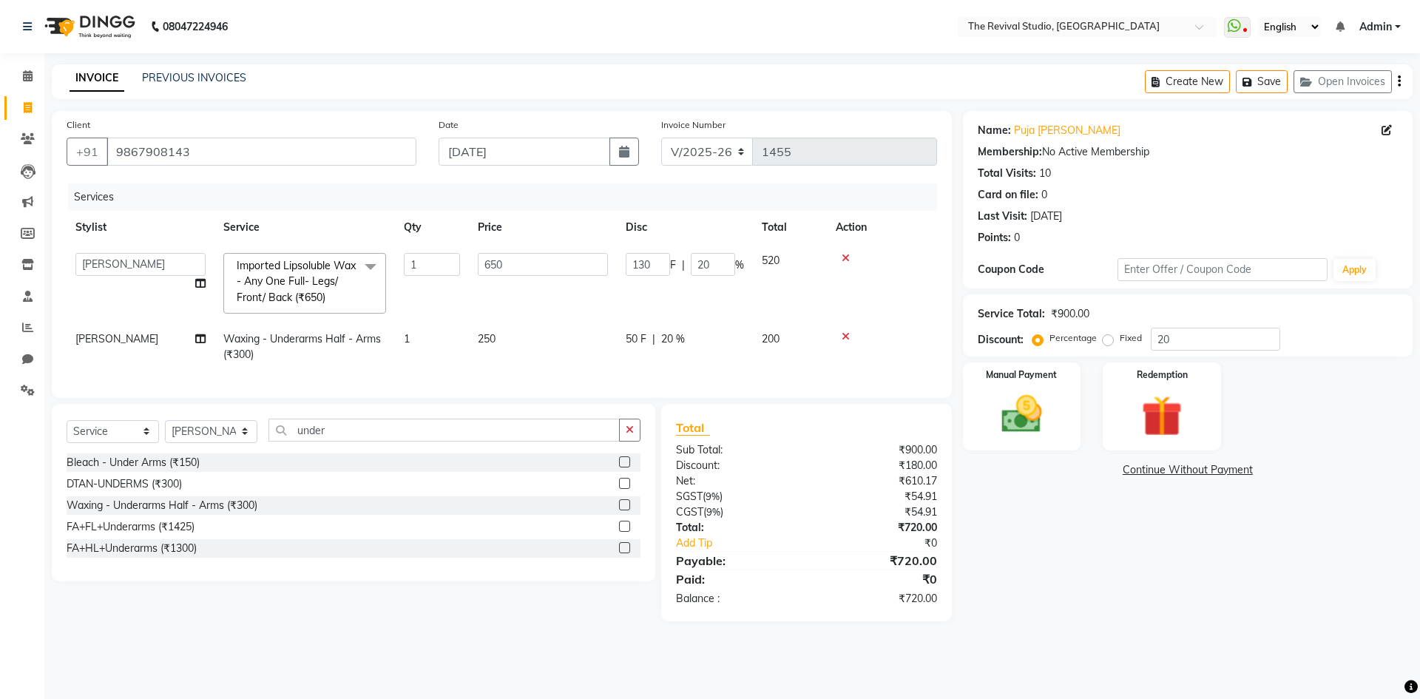
click at [513, 376] on div "Services Stylist Service Qty Price Disc Total Action BHARTI [PERSON_NAME] Dingg…" at bounding box center [502, 283] width 871 height 200
click at [445, 287] on td "1" at bounding box center [432, 283] width 74 height 78
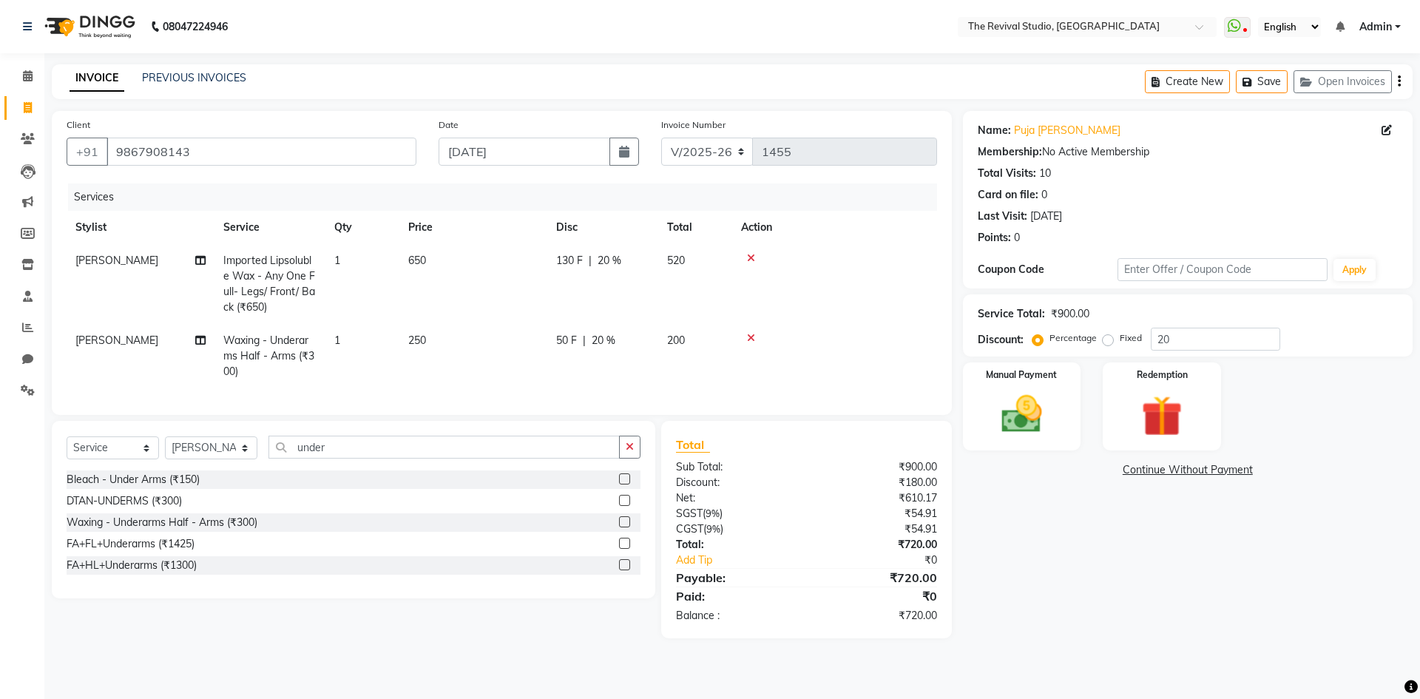
click at [448, 263] on td "650" at bounding box center [474, 284] width 148 height 80
select select "76738"
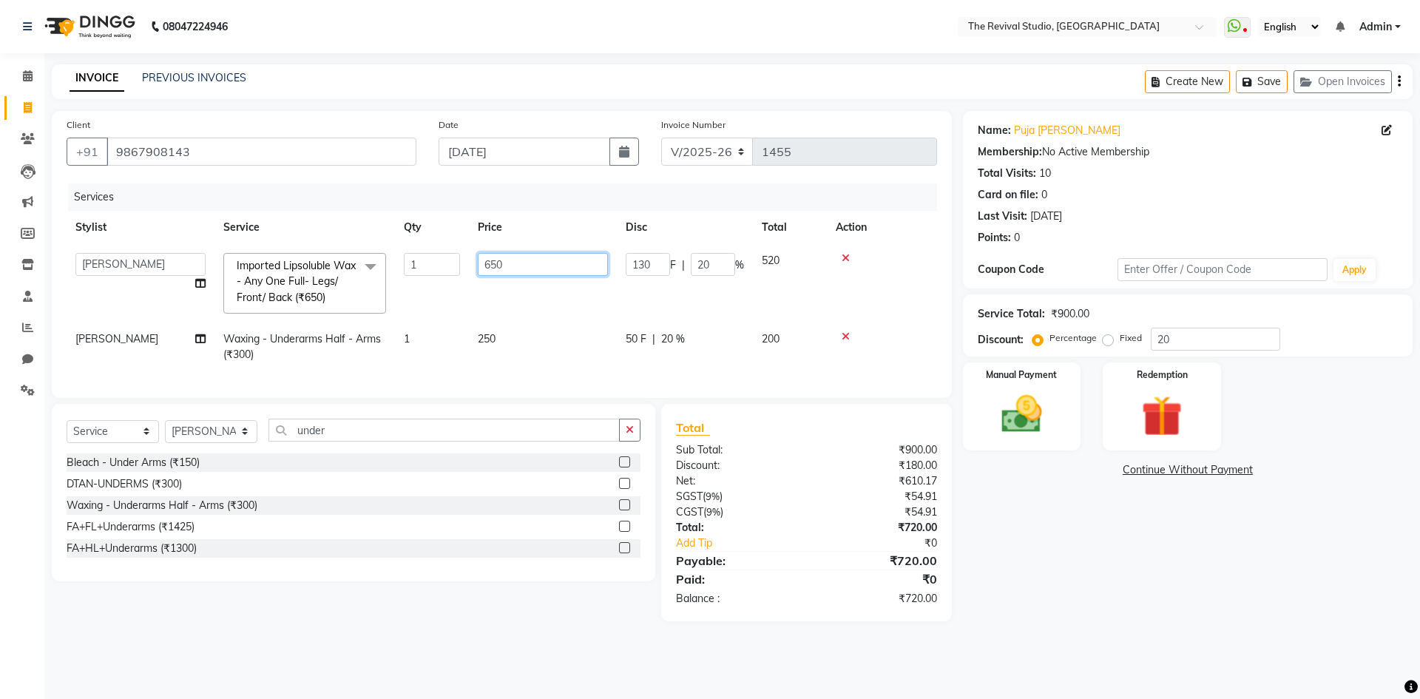
click at [535, 267] on input "650" at bounding box center [543, 264] width 130 height 23
type input "6"
type input "525"
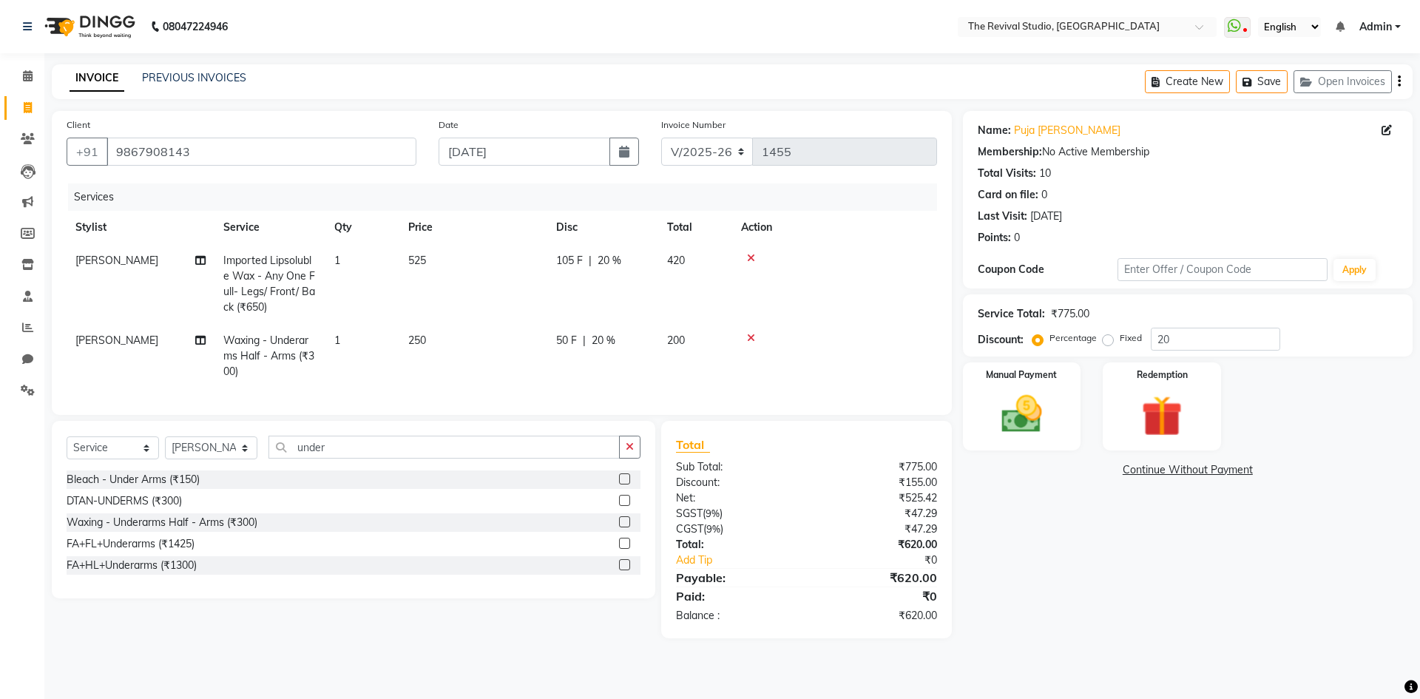
click at [487, 301] on td "525" at bounding box center [474, 284] width 148 height 80
select select "76738"
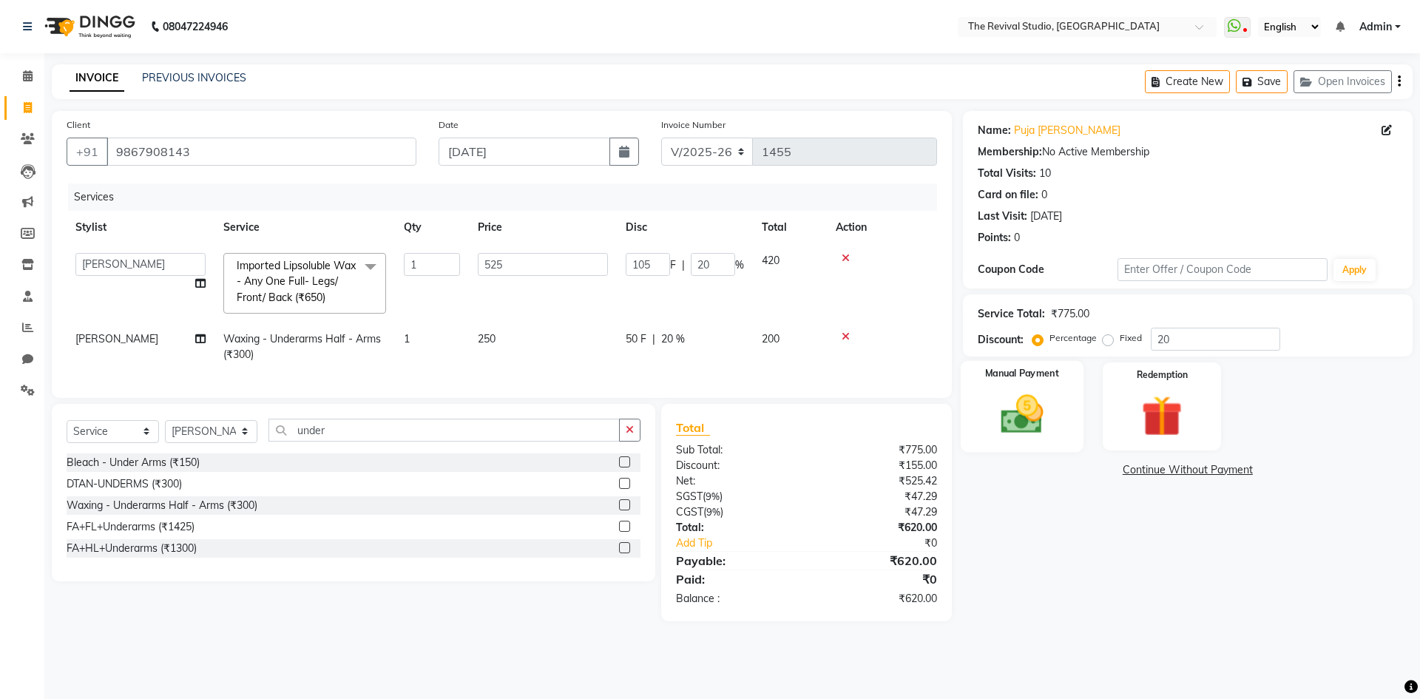
click at [1031, 424] on img at bounding box center [1022, 414] width 69 height 49
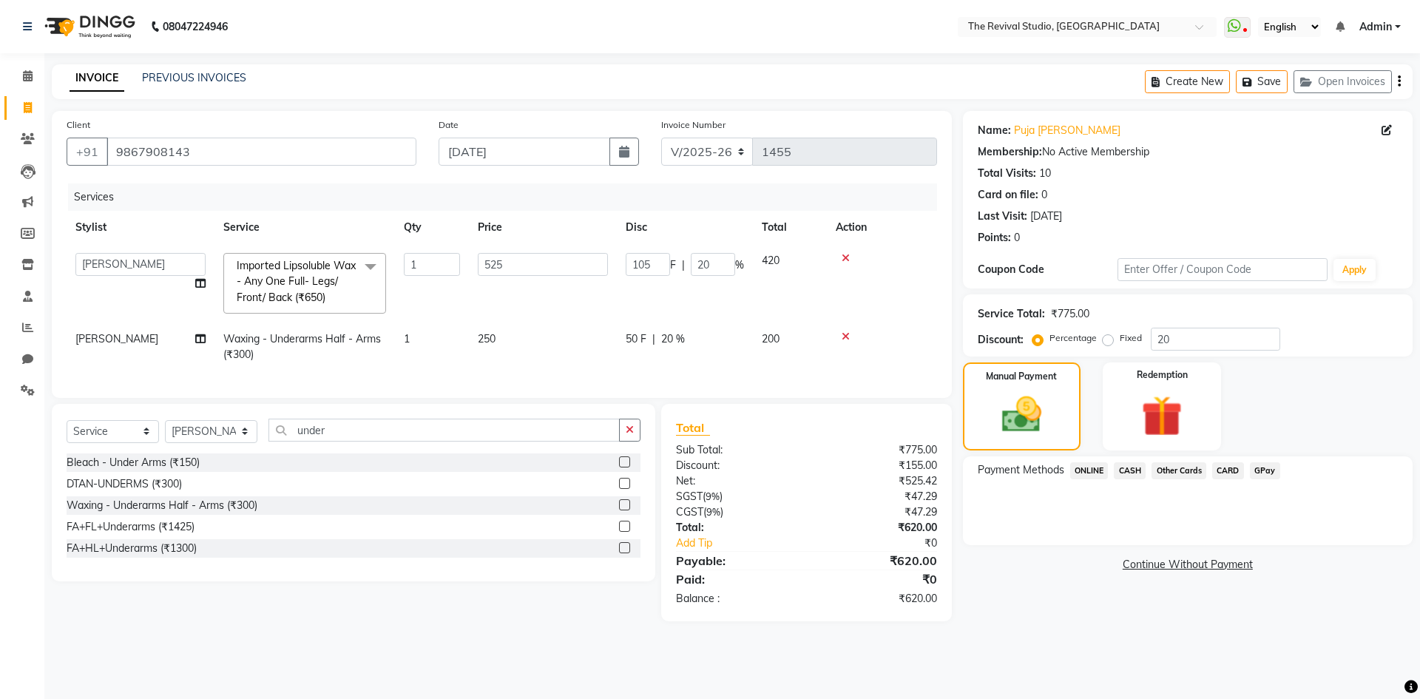
click at [1168, 560] on link "Continue Without Payment" at bounding box center [1188, 565] width 444 height 16
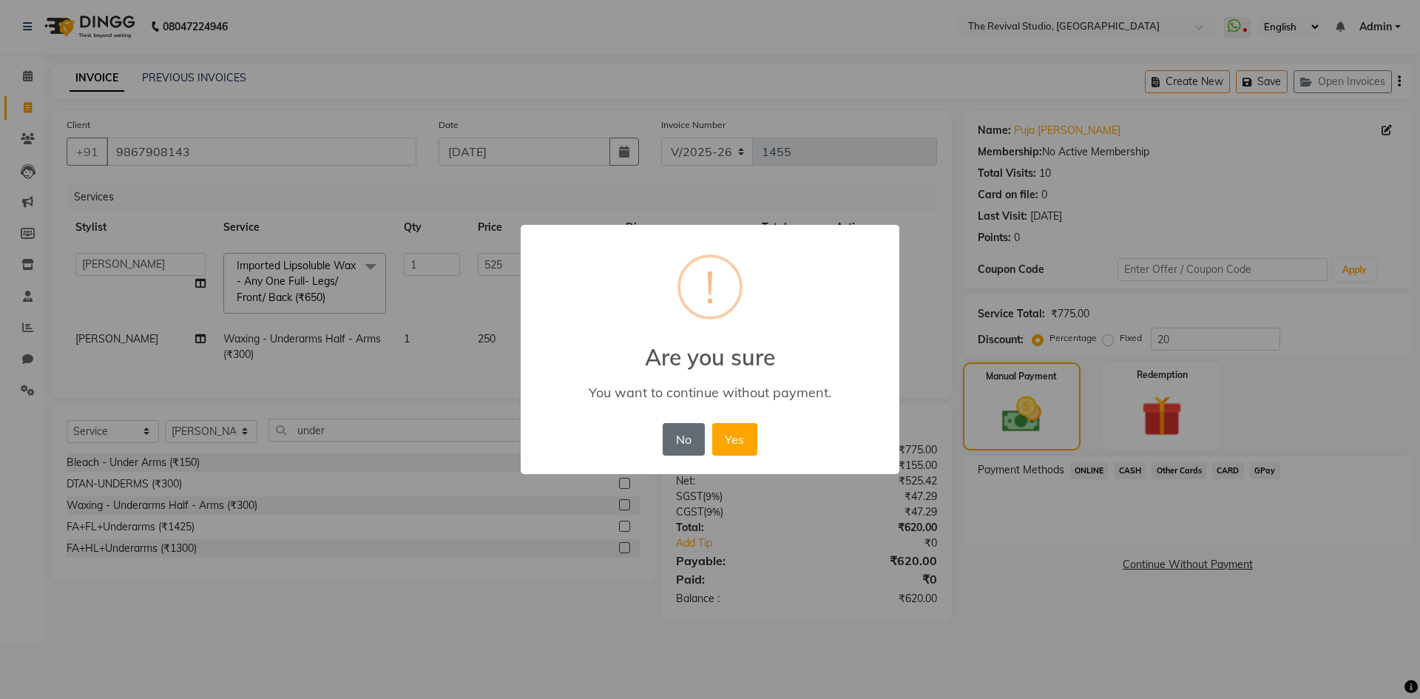
click at [695, 431] on button "No" at bounding box center [683, 439] width 41 height 33
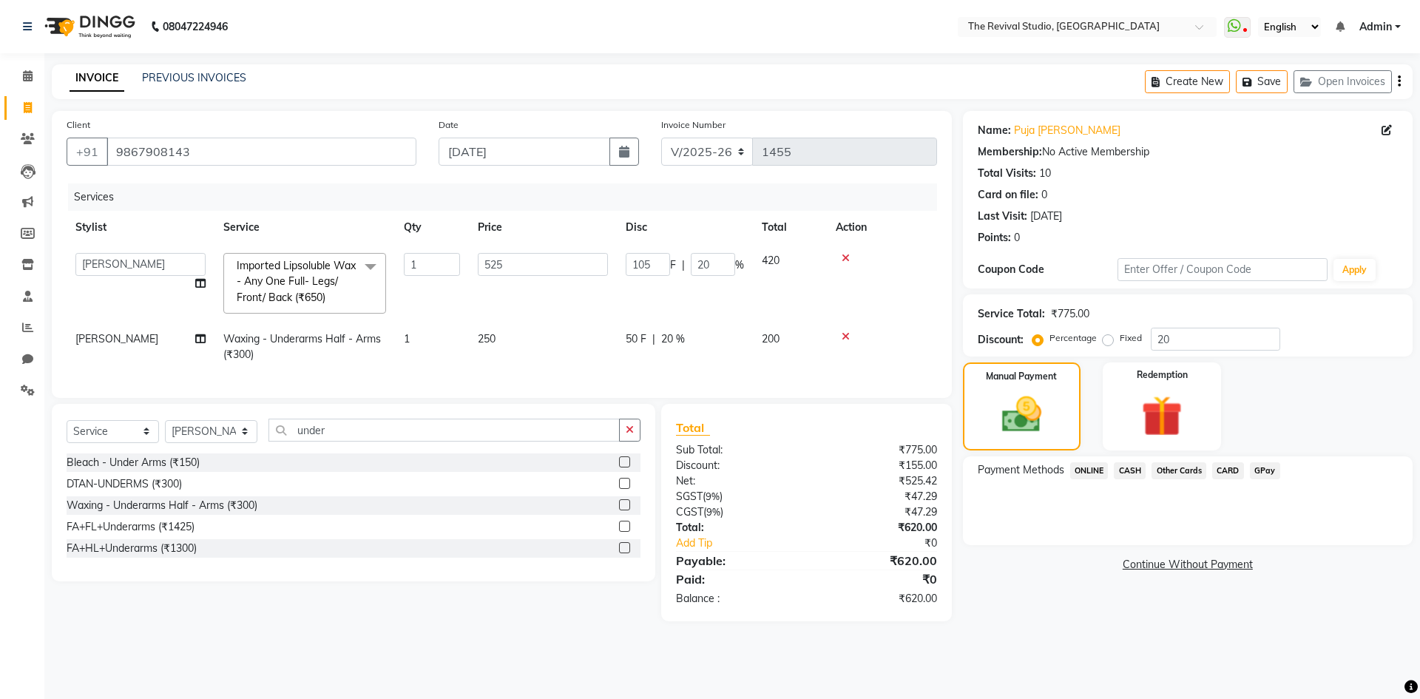
click at [1135, 473] on span "CASH" at bounding box center [1130, 470] width 32 height 17
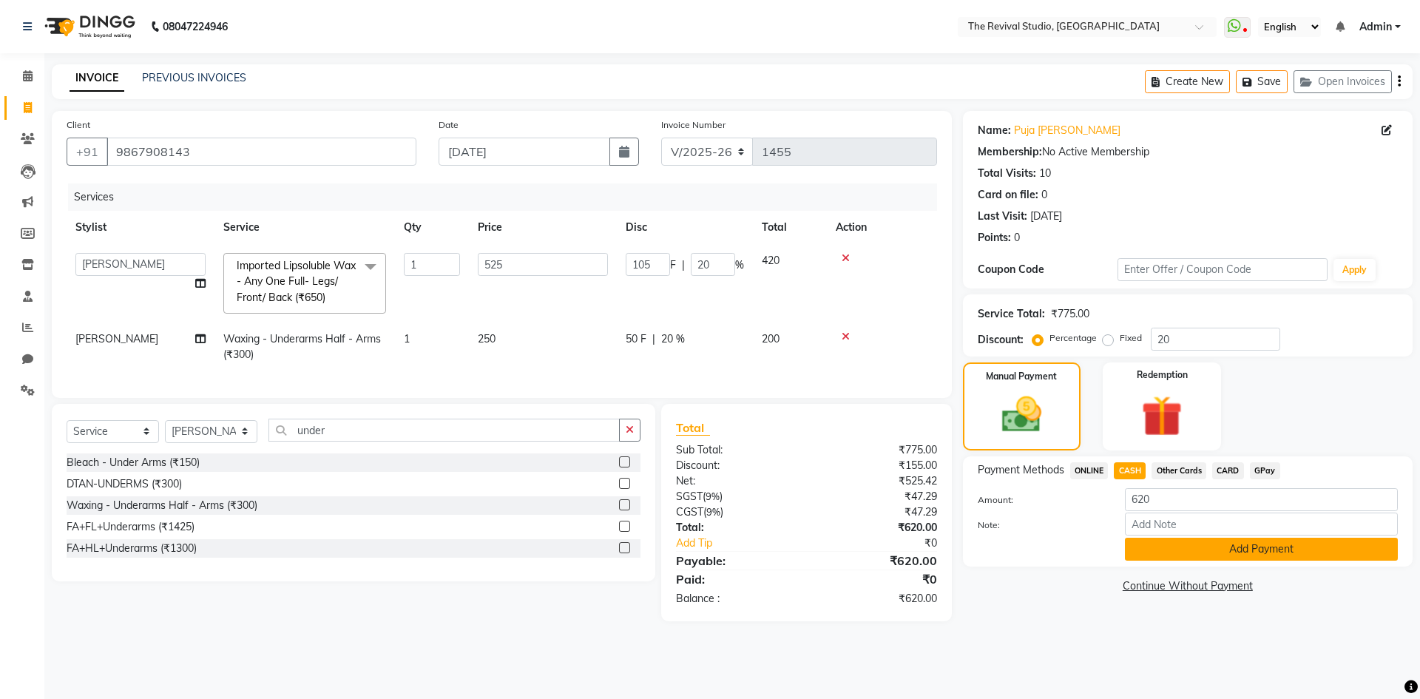
click at [1165, 550] on button "Add Payment" at bounding box center [1261, 549] width 273 height 23
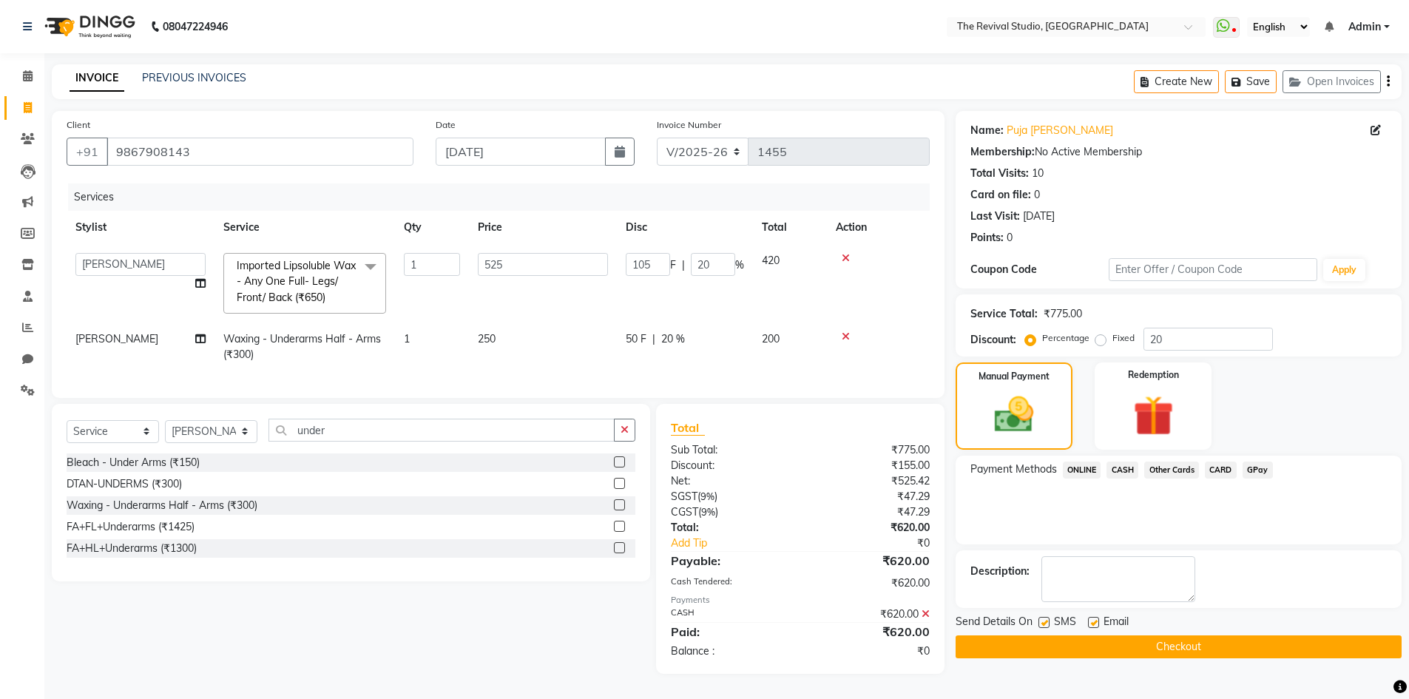
click at [1158, 642] on button "Checkout" at bounding box center [1179, 647] width 446 height 23
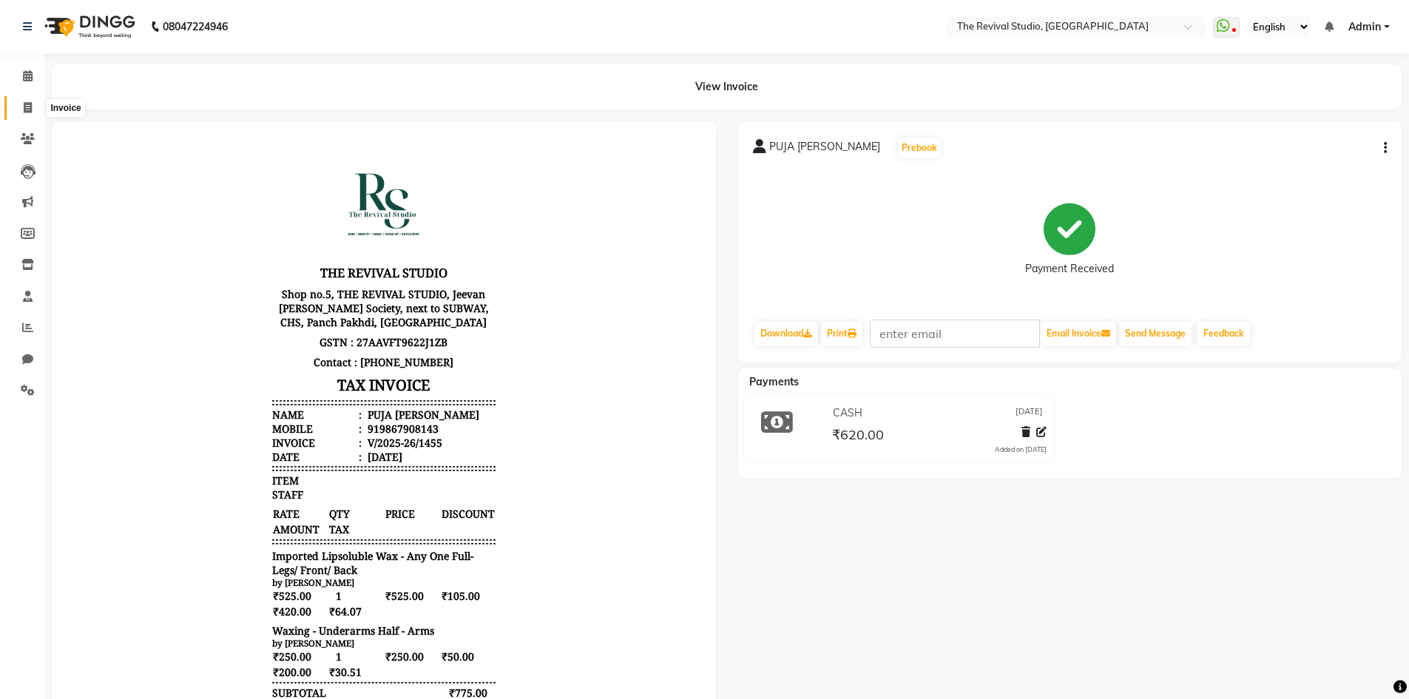
click at [30, 108] on icon at bounding box center [28, 107] width 8 height 11
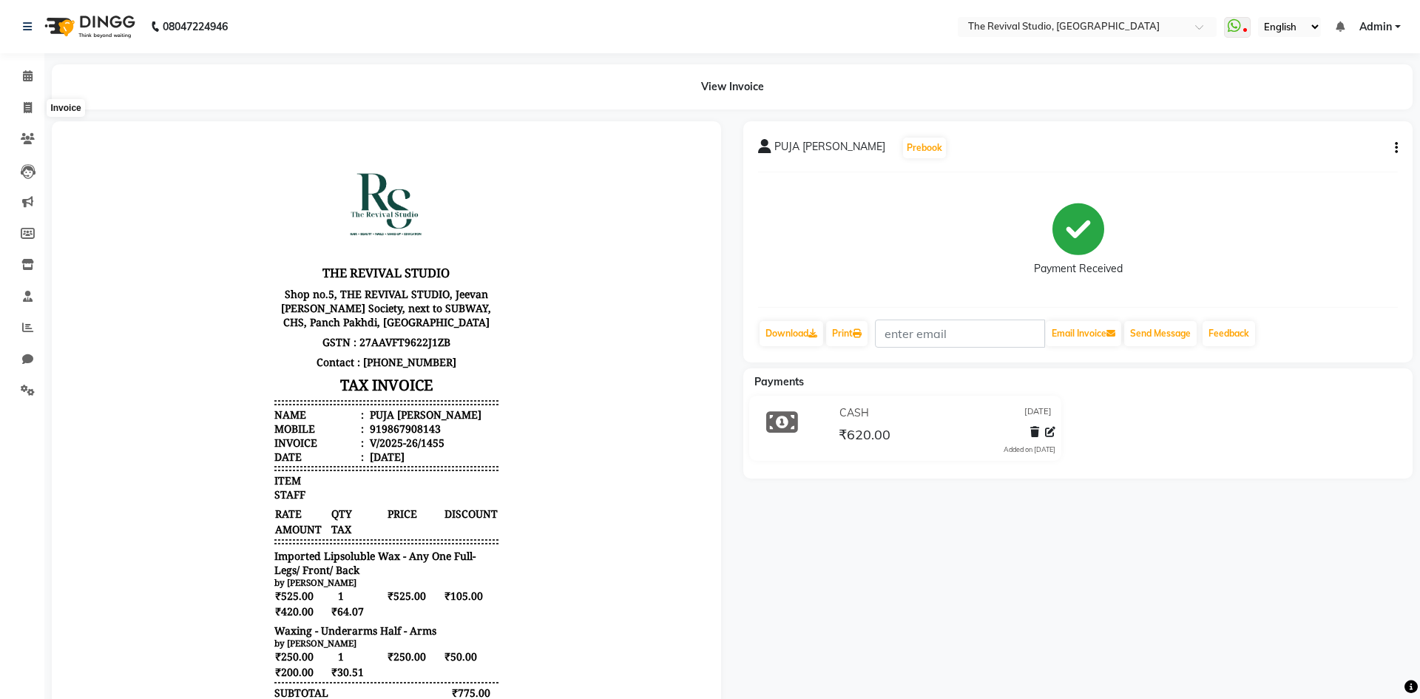
select select "7991"
select select "service"
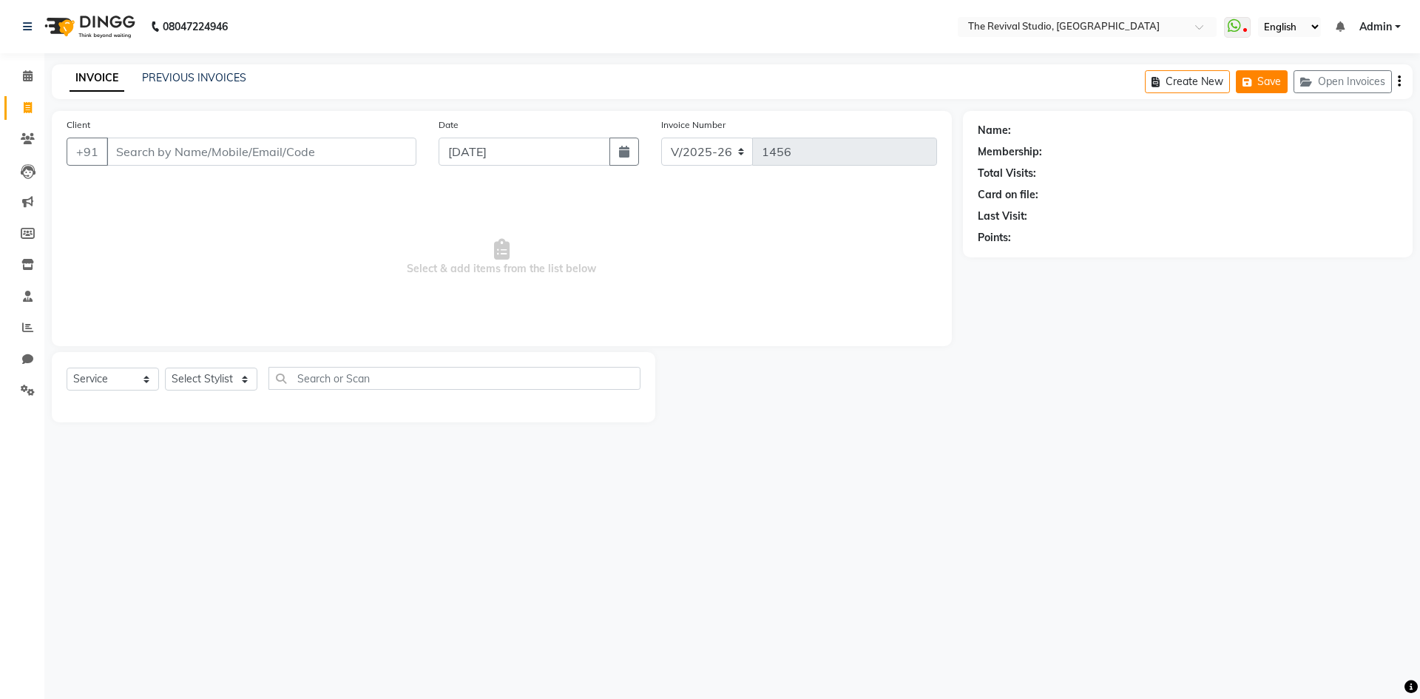
click at [1372, 79] on button "Open Invoices" at bounding box center [1343, 81] width 98 height 23
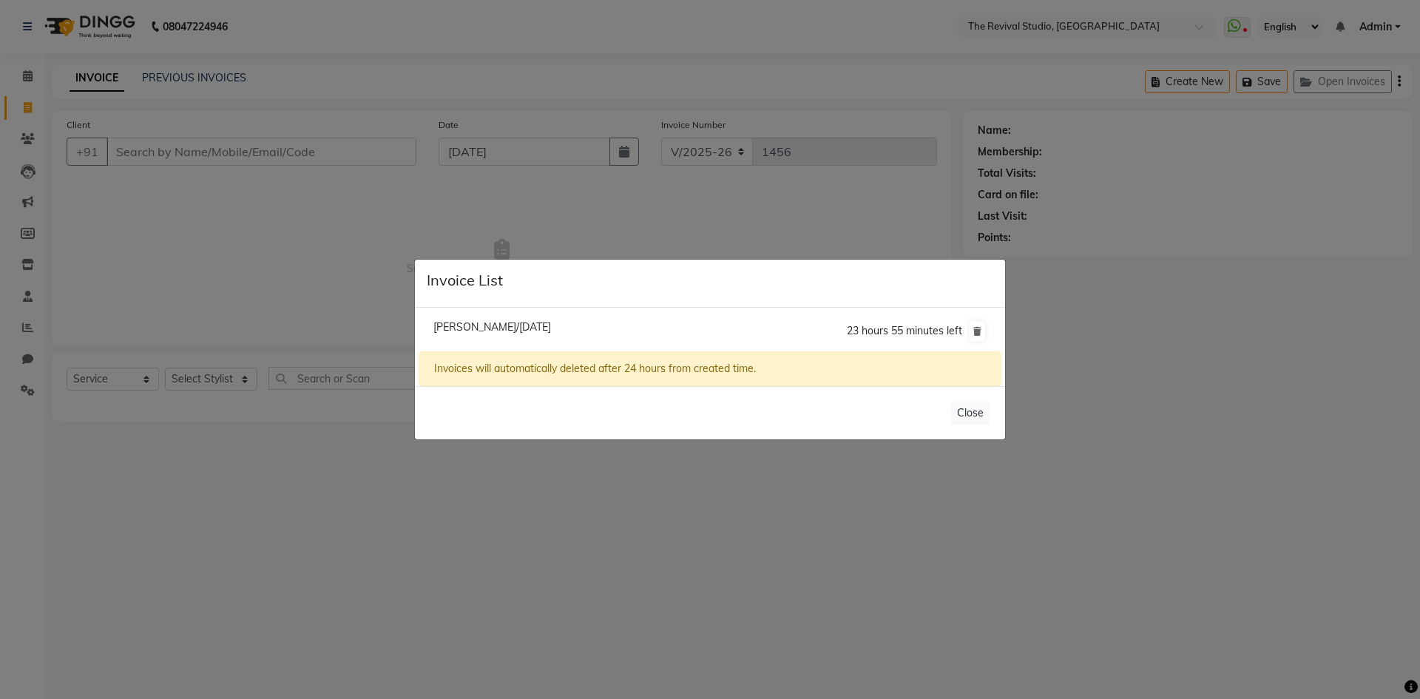
click at [542, 331] on span "[PERSON_NAME]/[DATE]" at bounding box center [493, 326] width 118 height 13
type input "9833113730"
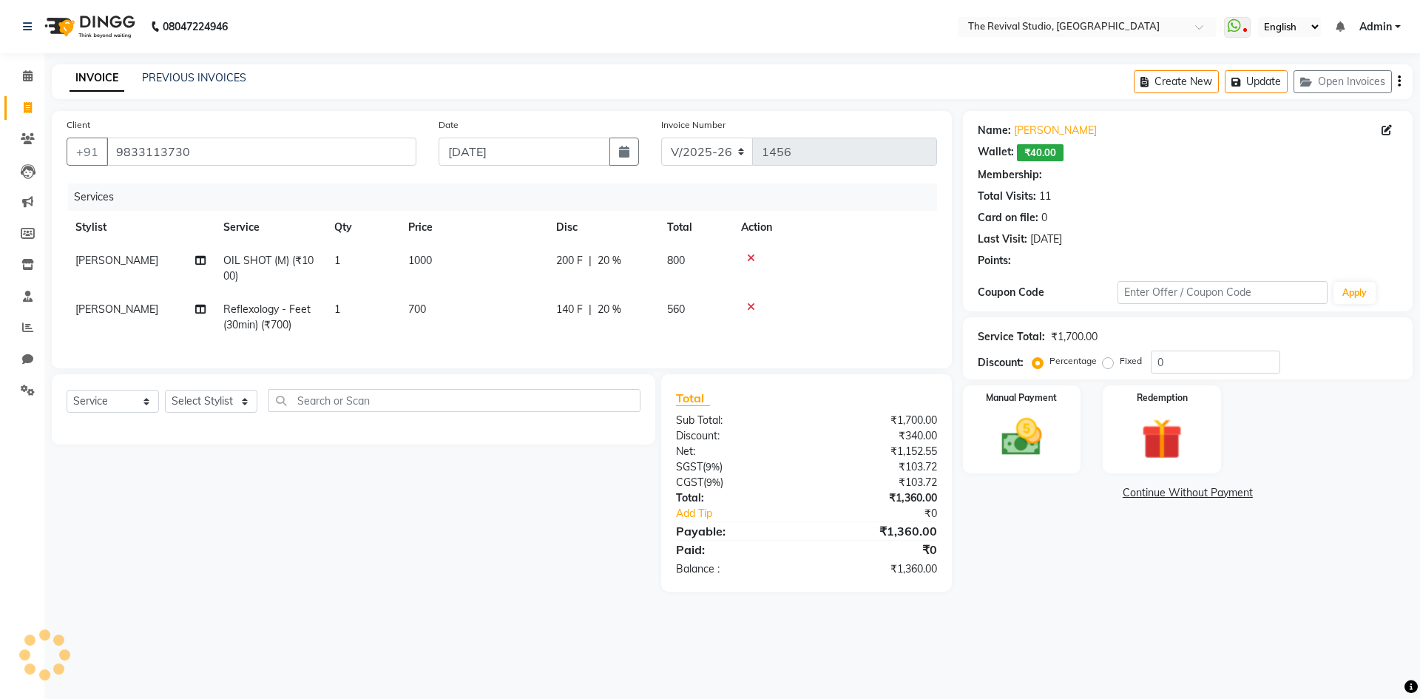
type input "20"
select select "1: Object"
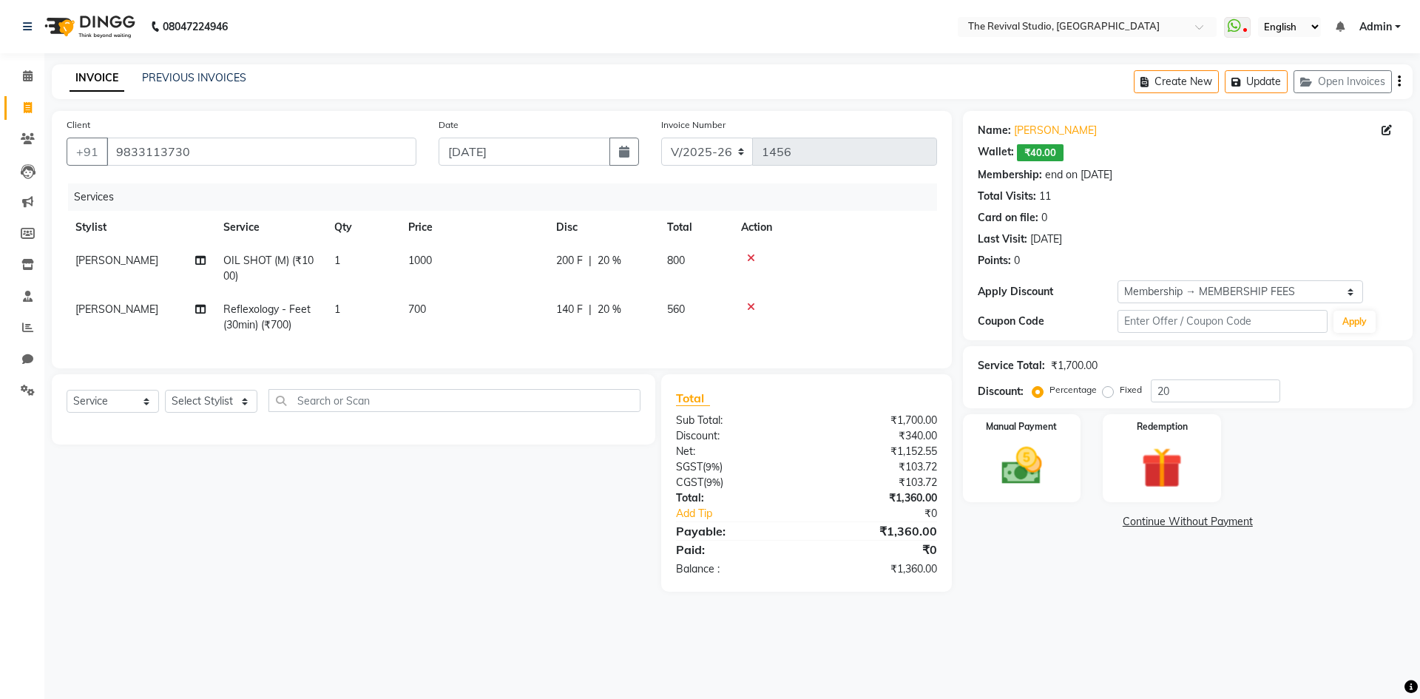
click at [1125, 587] on div "Name: [PERSON_NAME]: ₹40.00 Membership: end on [DATE] Total Visits: 11 Card on …" at bounding box center [1193, 351] width 461 height 481
click at [1045, 578] on div "Name: [PERSON_NAME]: ₹40.00 Membership: end on [DATE] Total Visits: 11 Card on …" at bounding box center [1193, 351] width 461 height 481
click at [1023, 435] on div "Manual Payment" at bounding box center [1021, 458] width 123 height 91
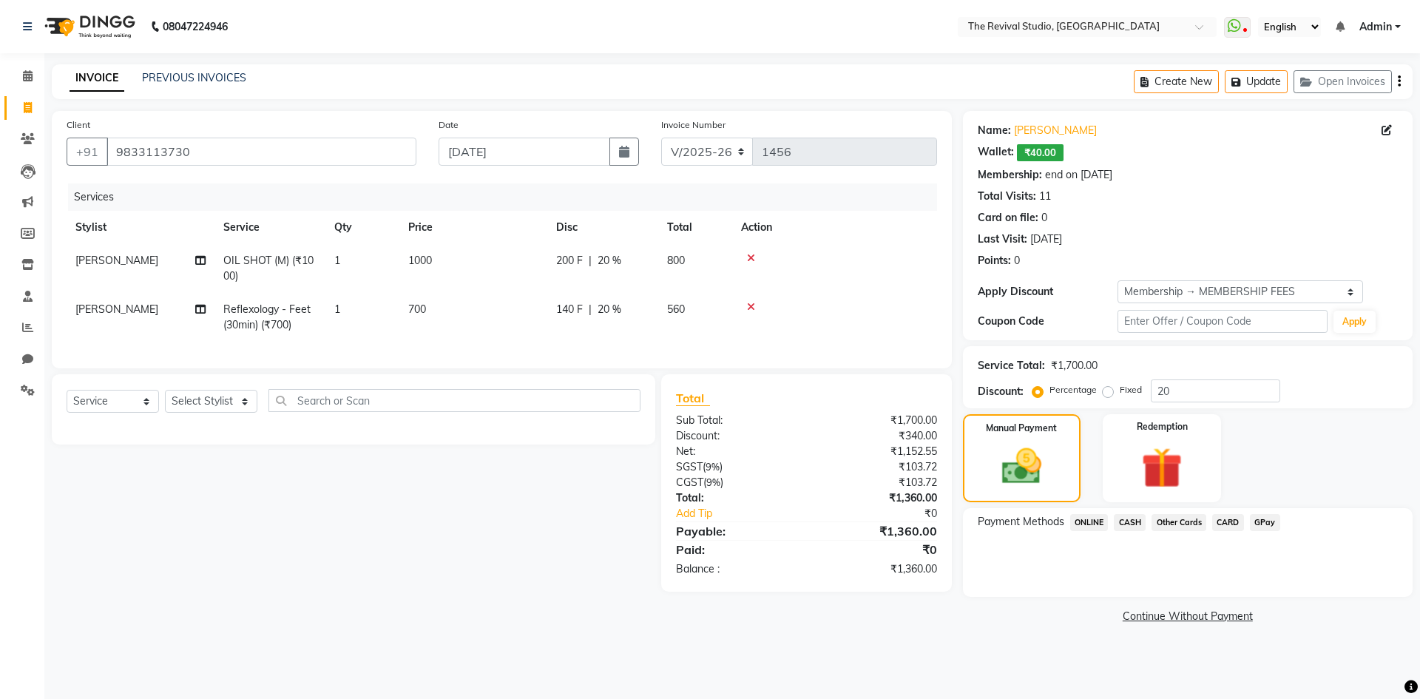
click at [1228, 522] on span "CARD" at bounding box center [1229, 522] width 32 height 17
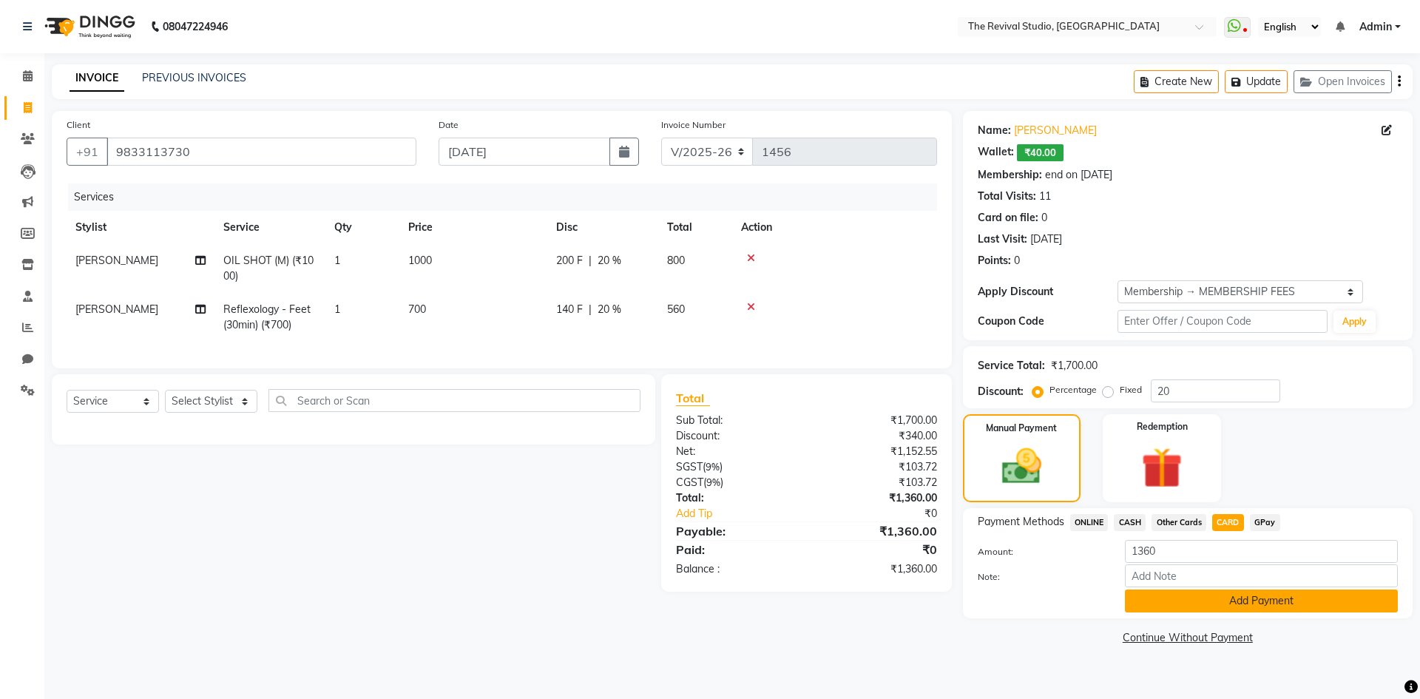
click at [1294, 598] on button "Add Payment" at bounding box center [1261, 601] width 273 height 23
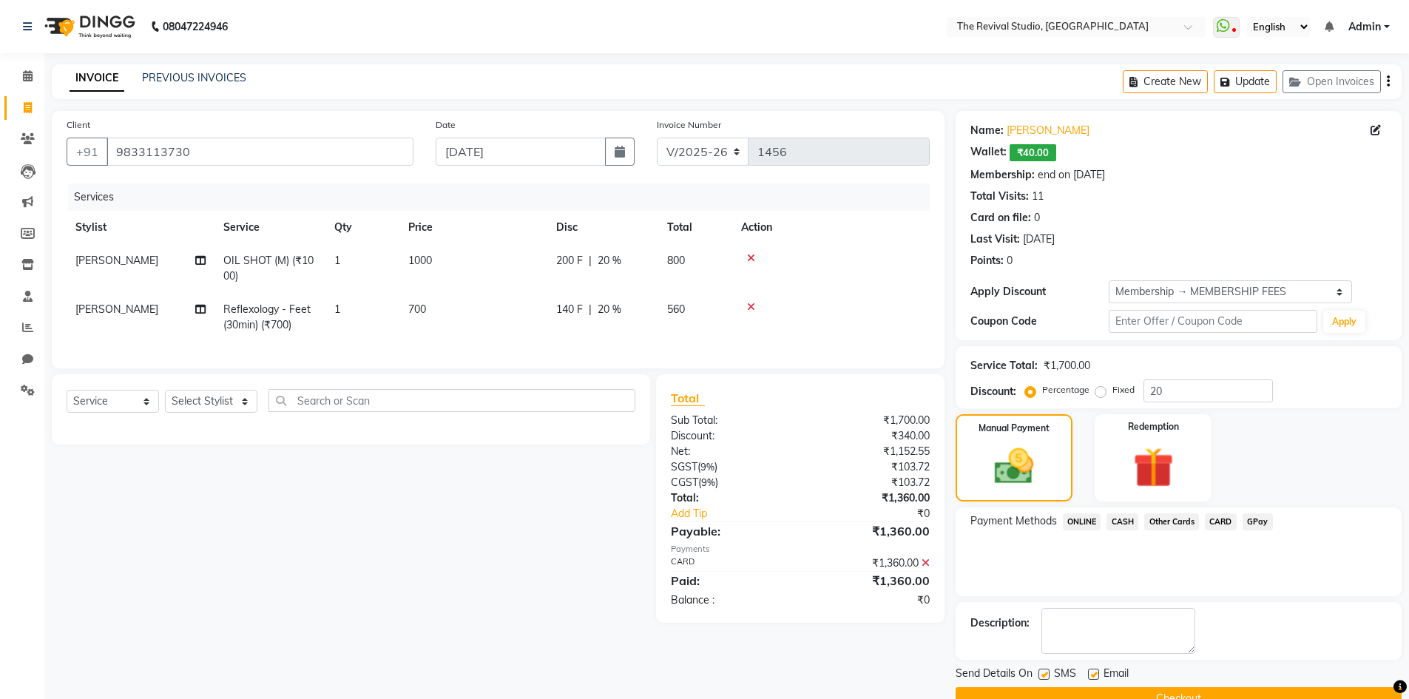
scroll to position [33, 0]
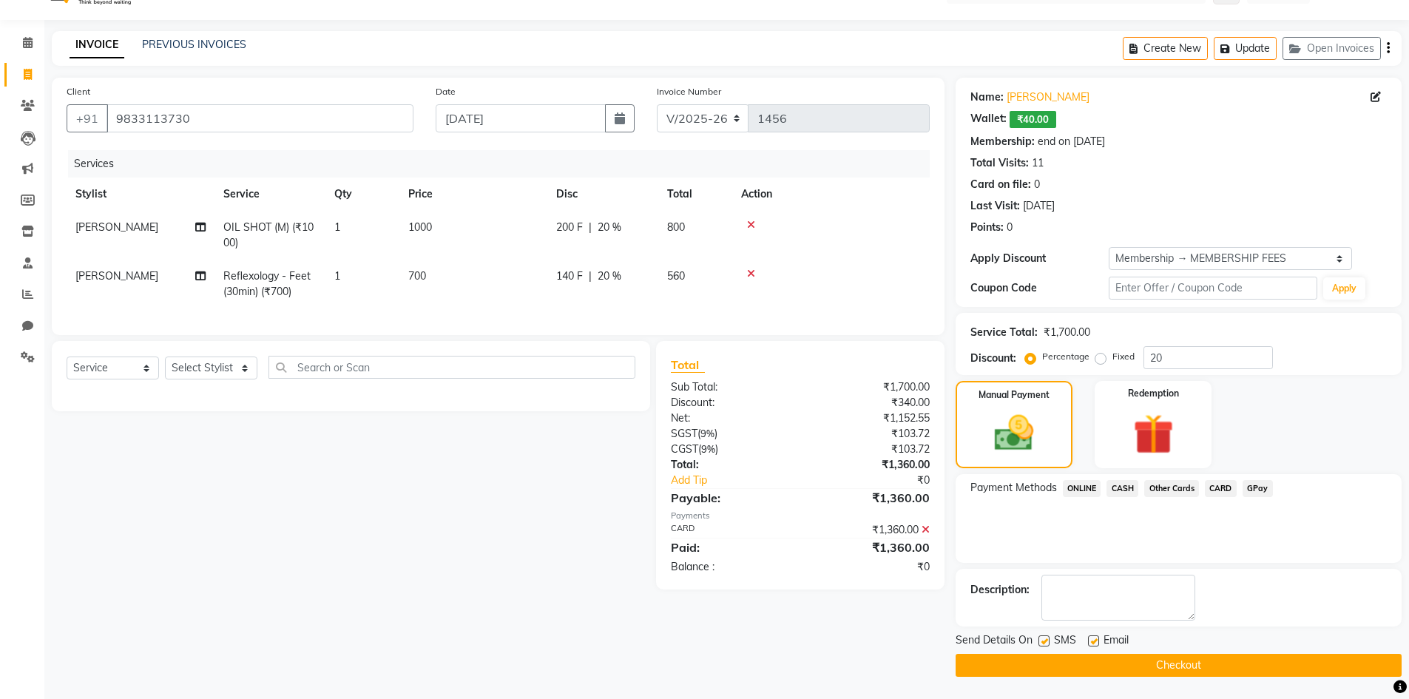
drag, startPoint x: 1217, startPoint y: 647, endPoint x: 1281, endPoint y: 734, distance: 108.0
click at [1281, 666] on html "08047224946 Select Location × The Revival Studio, Thane West WhatsApp Status ✕ …" at bounding box center [704, 316] width 1409 height 699
click at [1117, 673] on button "Checkout" at bounding box center [1179, 665] width 446 height 23
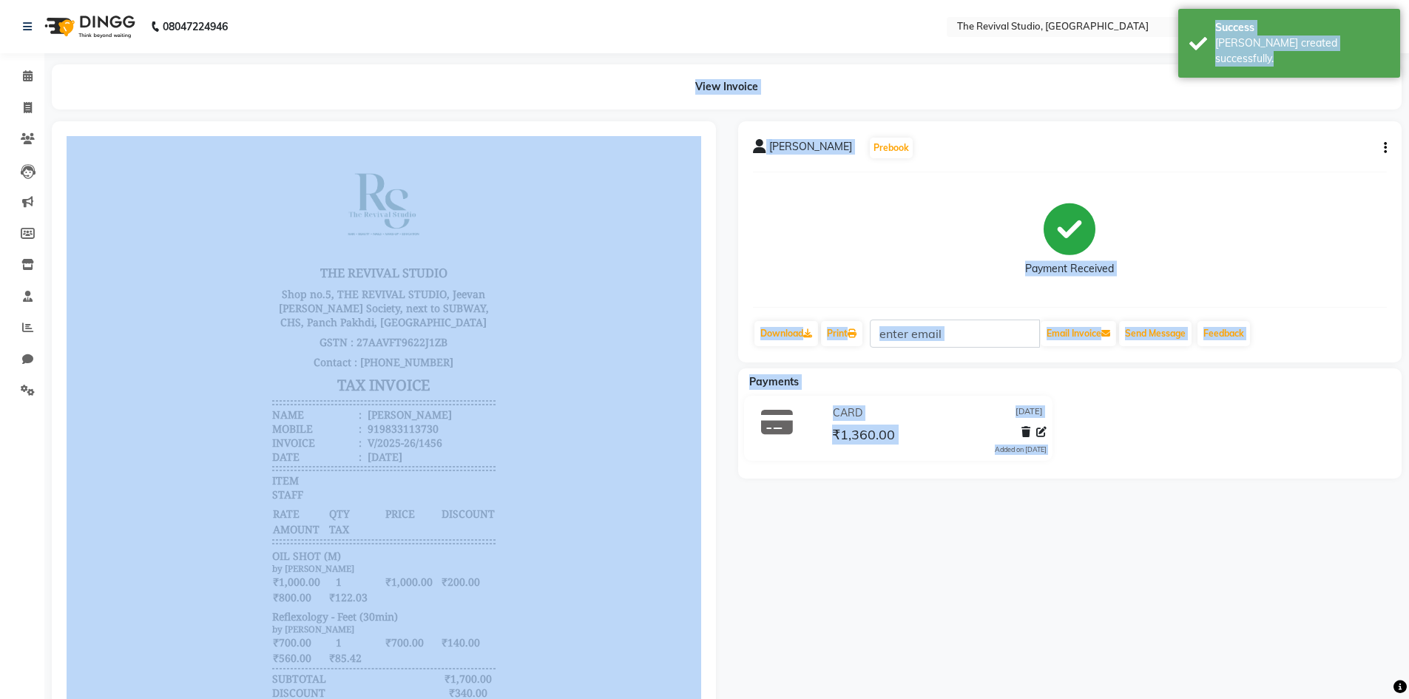
click at [1000, 517] on div "[PERSON_NAME] Prebook Payment Received Download Print Email Invoice Send Messag…" at bounding box center [1070, 487] width 687 height 732
